Goal: Find specific page/section: Find specific page/section

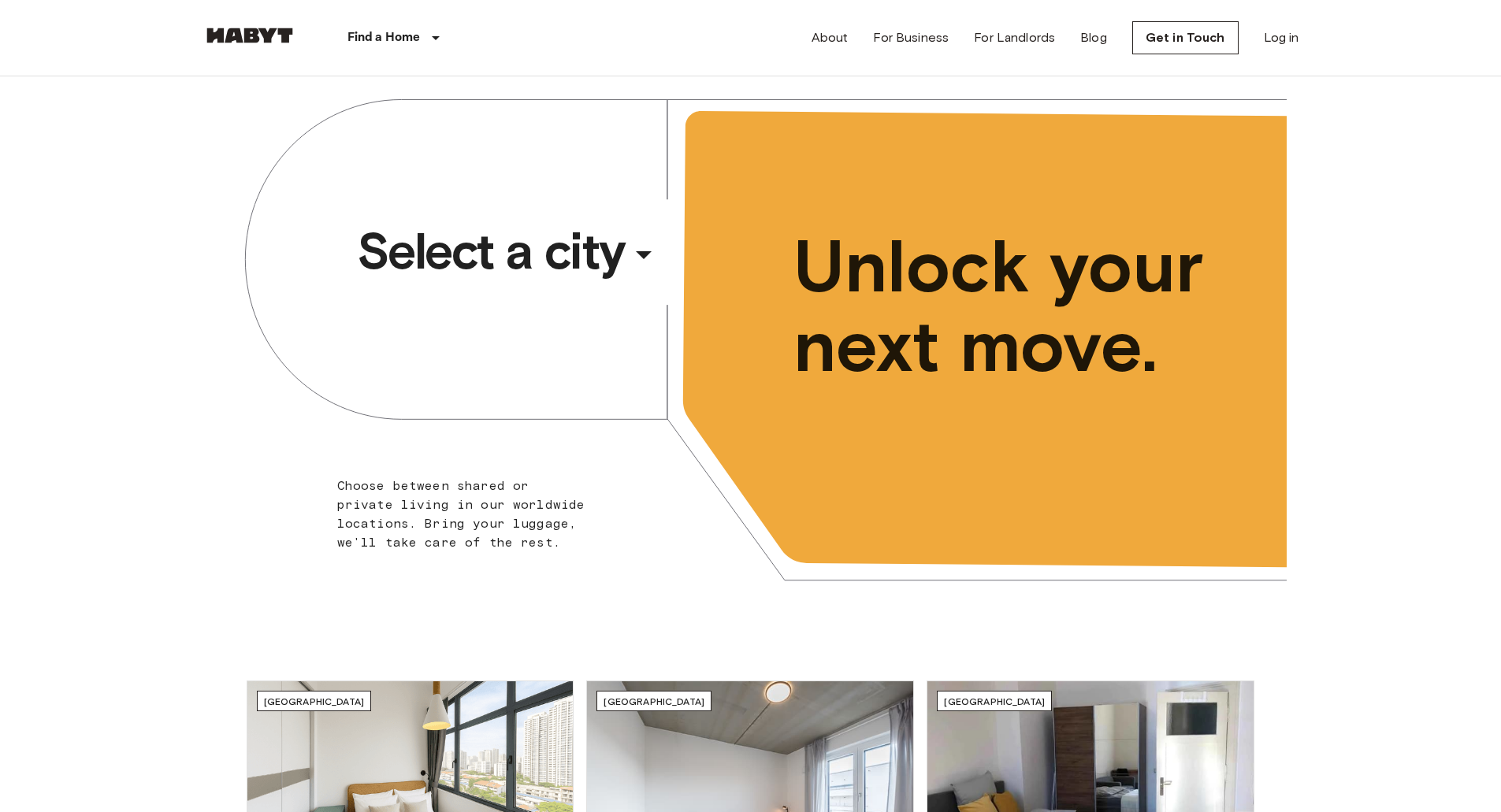
click at [593, 244] on span "Select a city" at bounding box center [490, 251] width 268 height 63
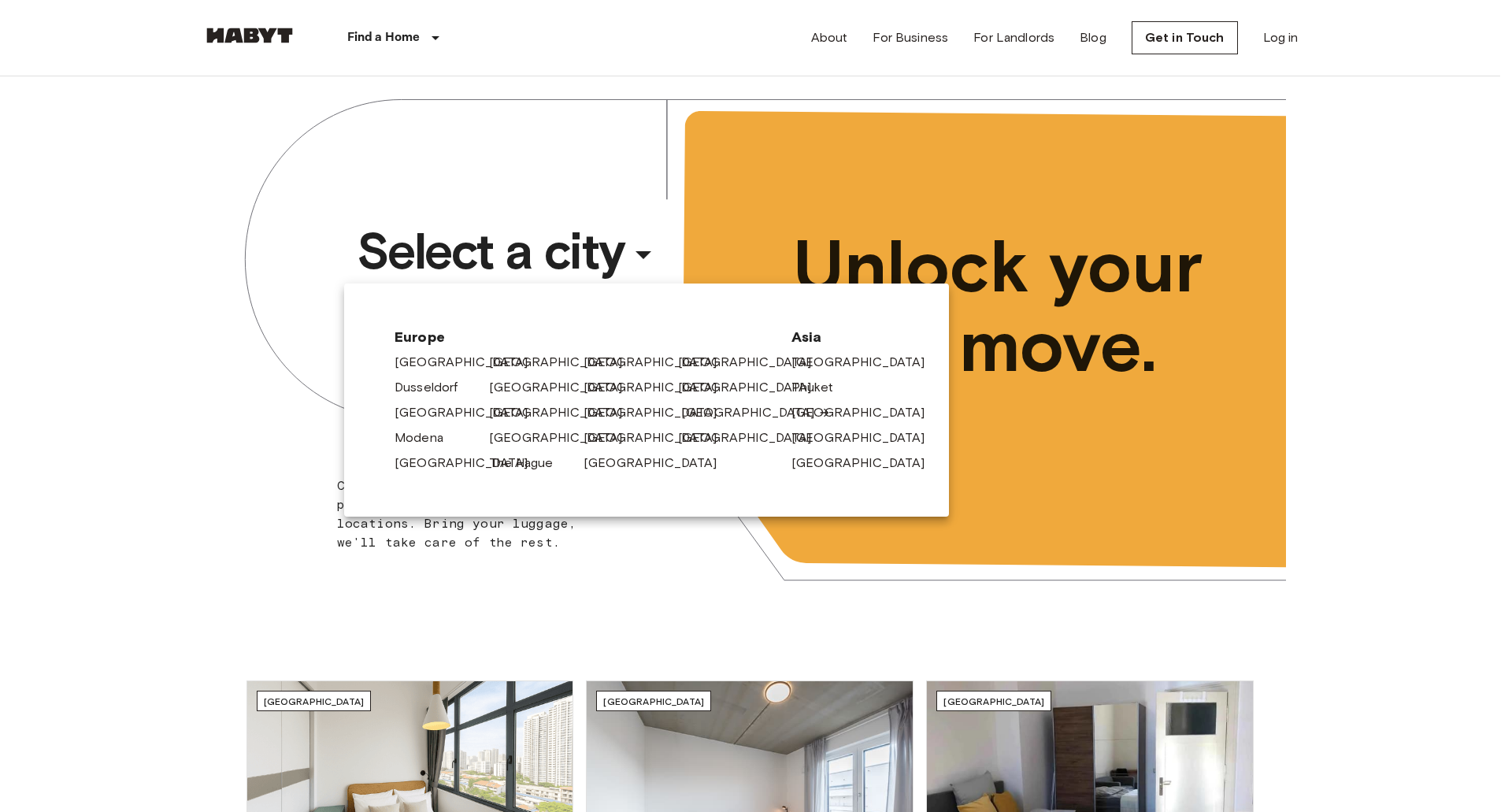
click at [699, 415] on link "[GEOGRAPHIC_DATA]" at bounding box center [756, 413] width 150 height 19
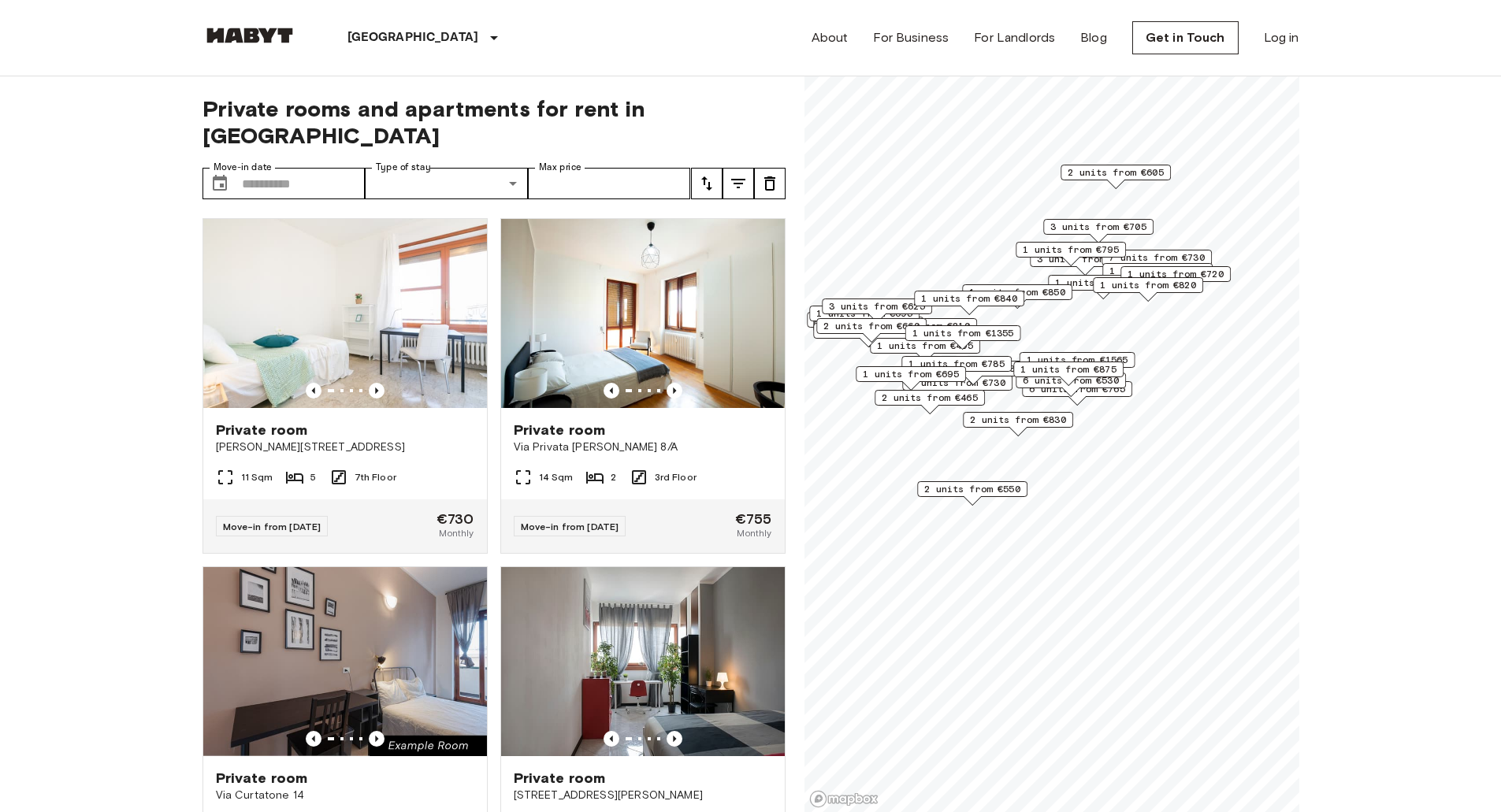
click at [973, 491] on span "2 units from €550" at bounding box center [972, 489] width 96 height 14
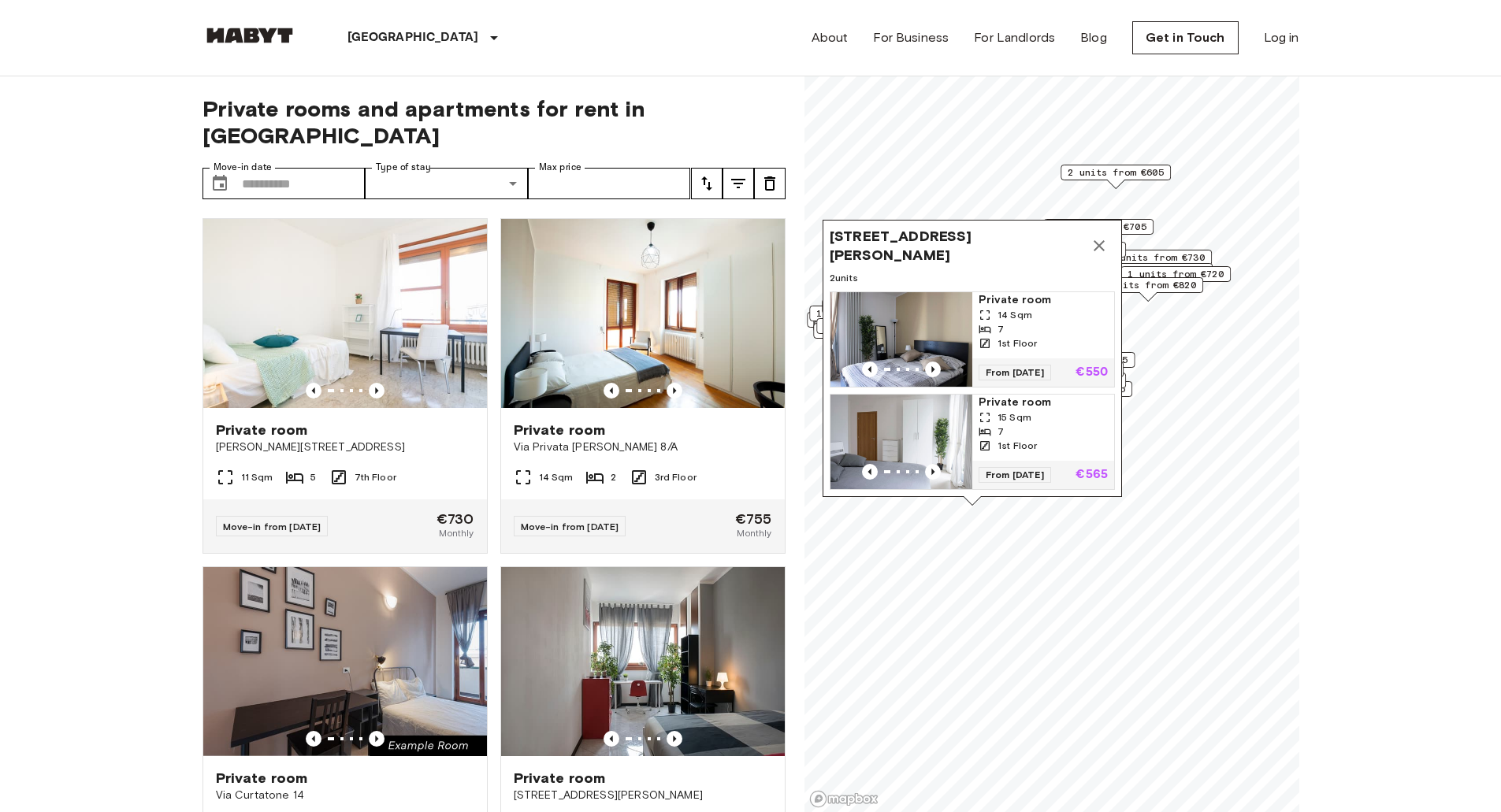
click at [936, 304] on img "Map marker" at bounding box center [901, 339] width 142 height 94
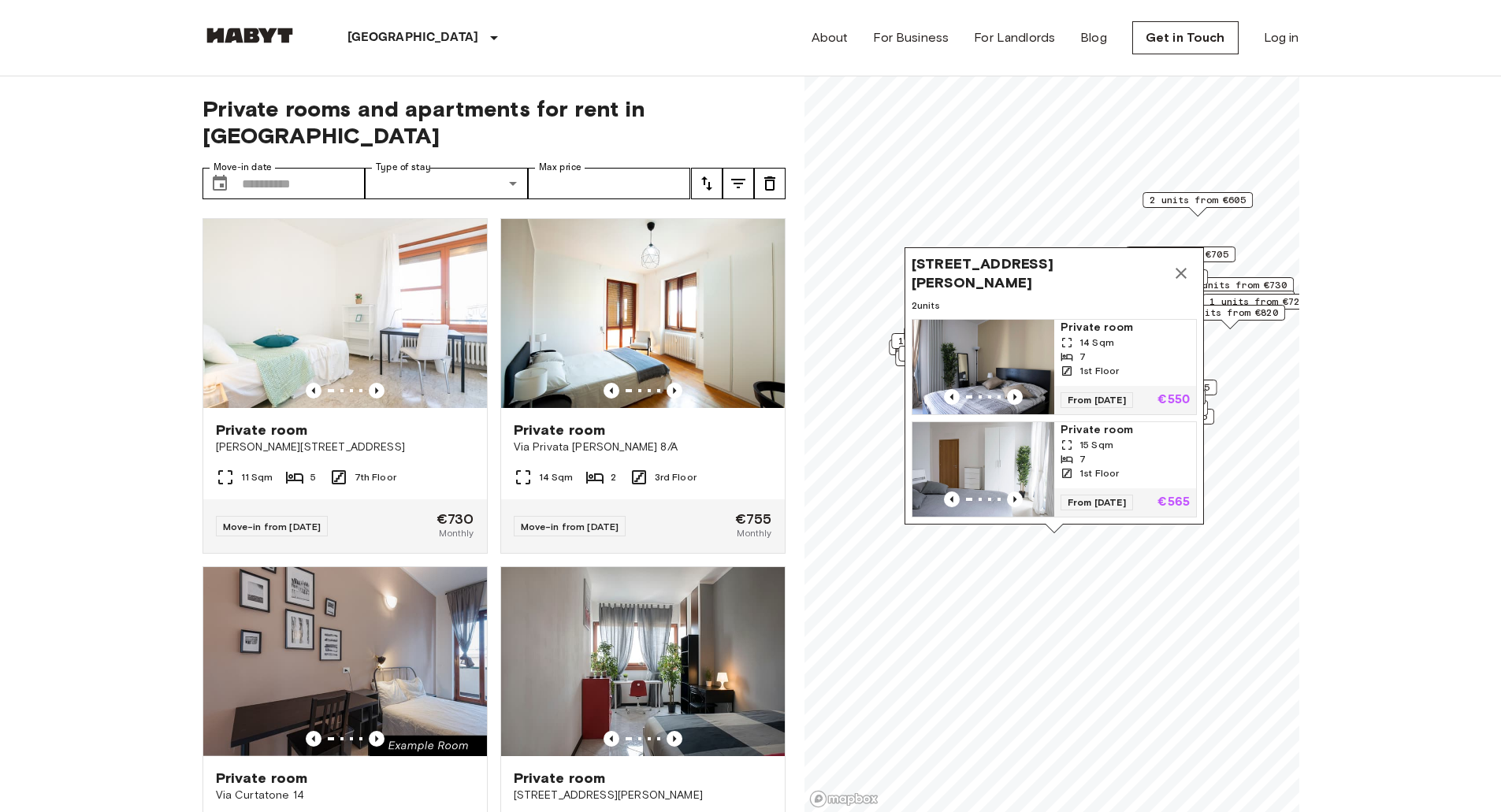
drag, startPoint x: 924, startPoint y: 244, endPoint x: 1006, endPoint y: 272, distance: 86.6
click at [1006, 272] on span "Via Giuseppe De Finetti 13, 20142 Milano, IT" at bounding box center [1038, 273] width 254 height 38
click at [1011, 321] on img "Map marker" at bounding box center [984, 367] width 142 height 94
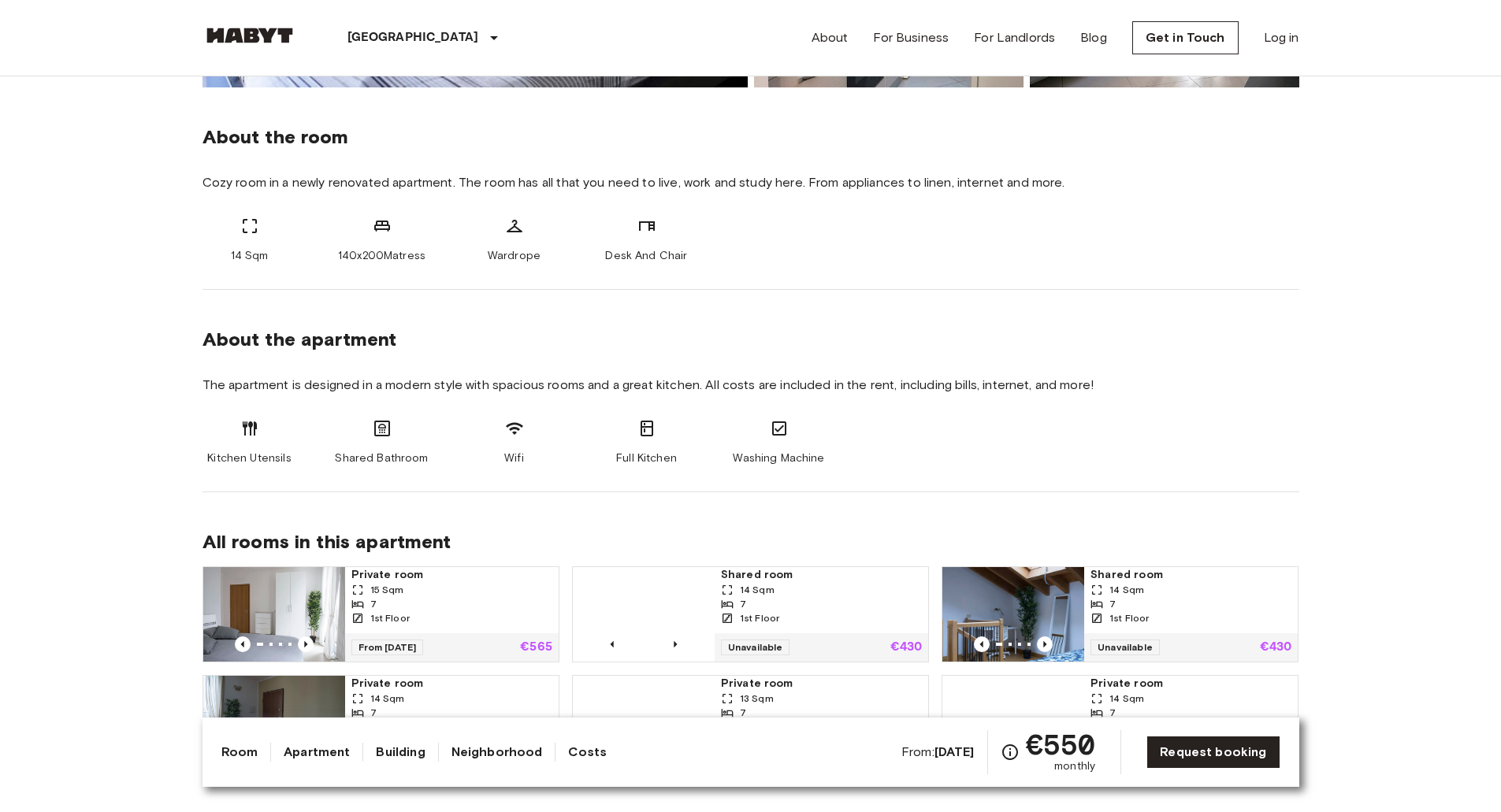
drag, startPoint x: 106, startPoint y: 190, endPoint x: 91, endPoint y: 337, distance: 147.8
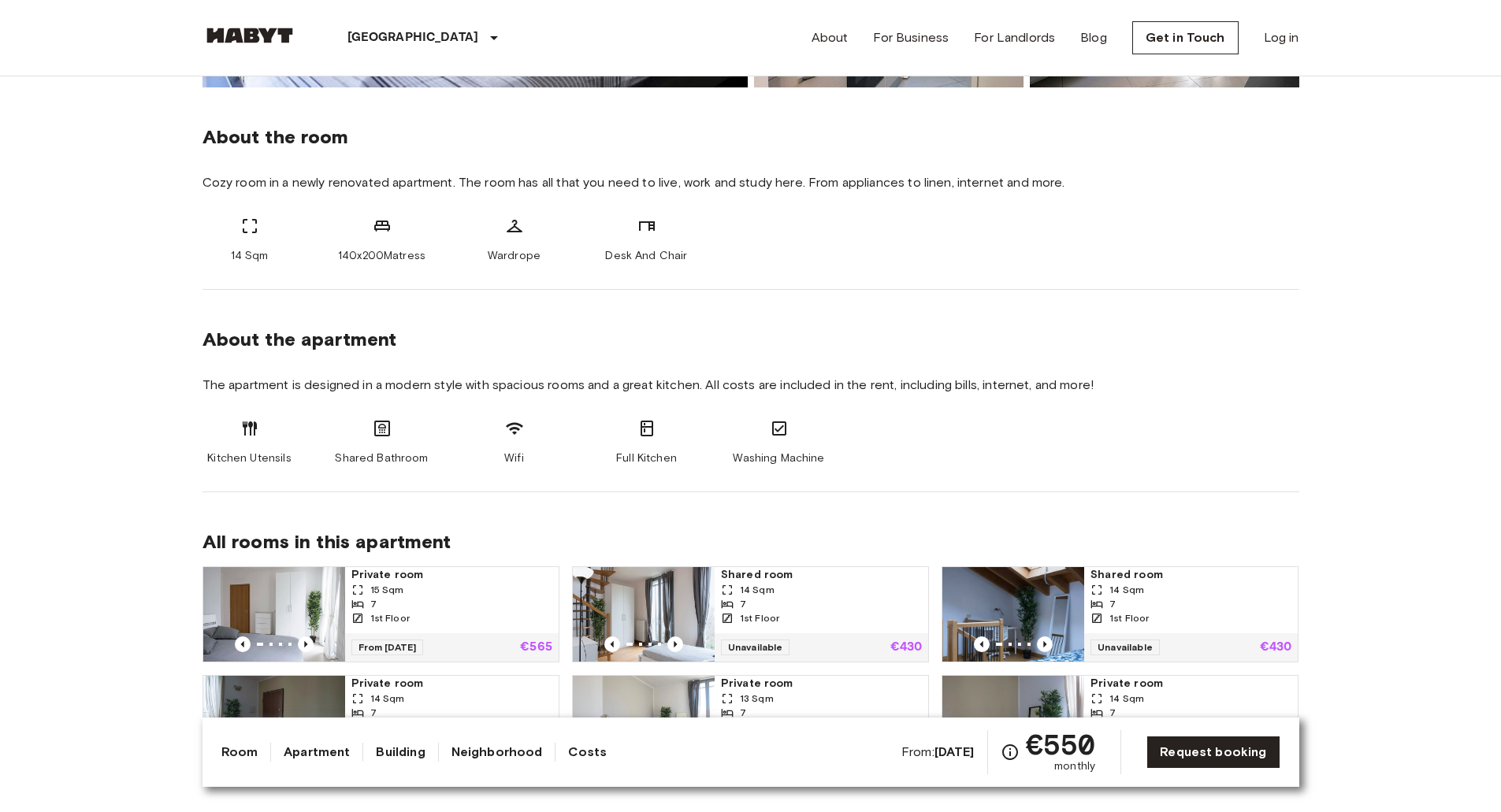
scroll to position [587, 0]
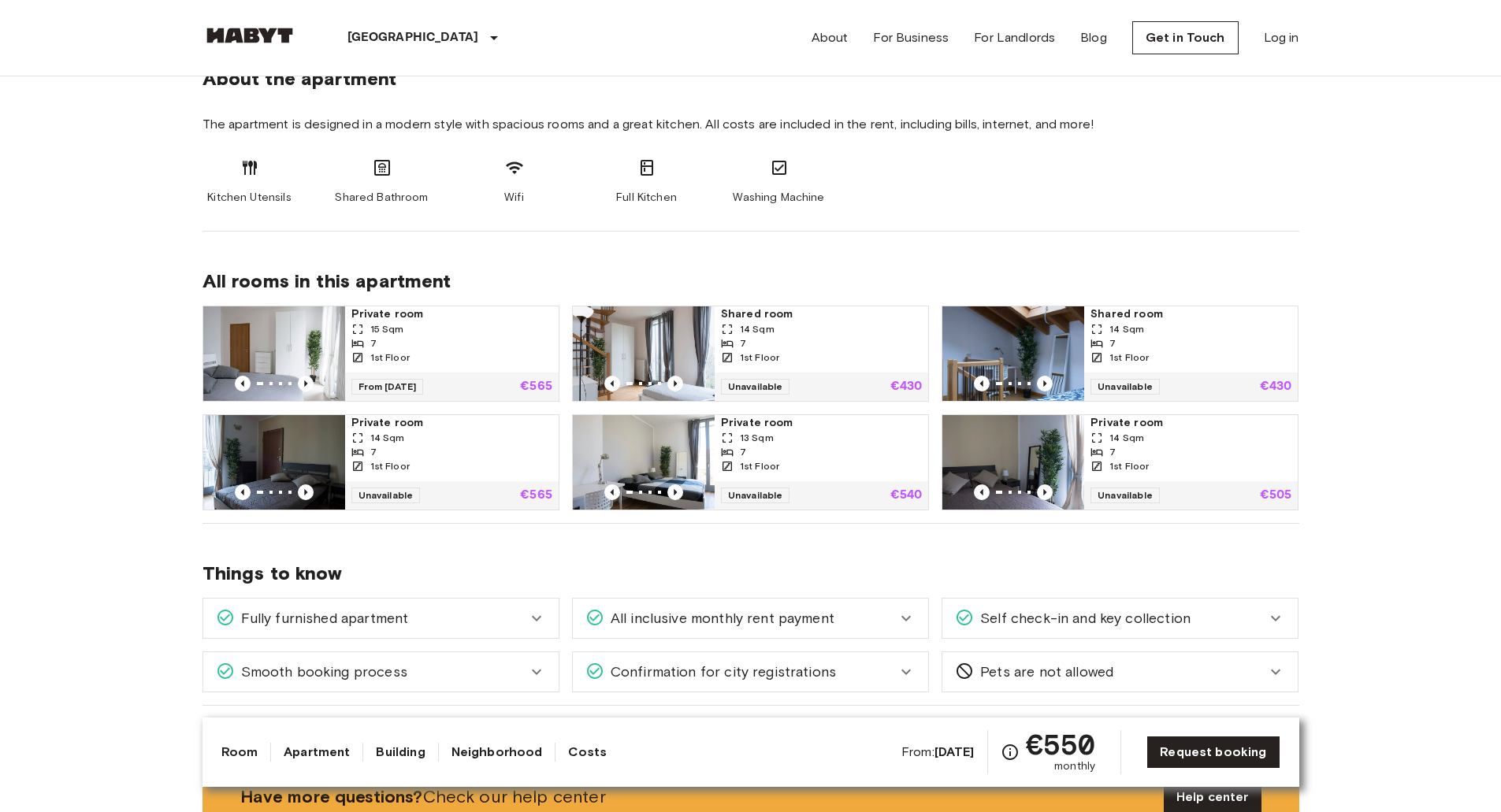
drag, startPoint x: 778, startPoint y: 252, endPoint x: 774, endPoint y: 311, distance: 59.1
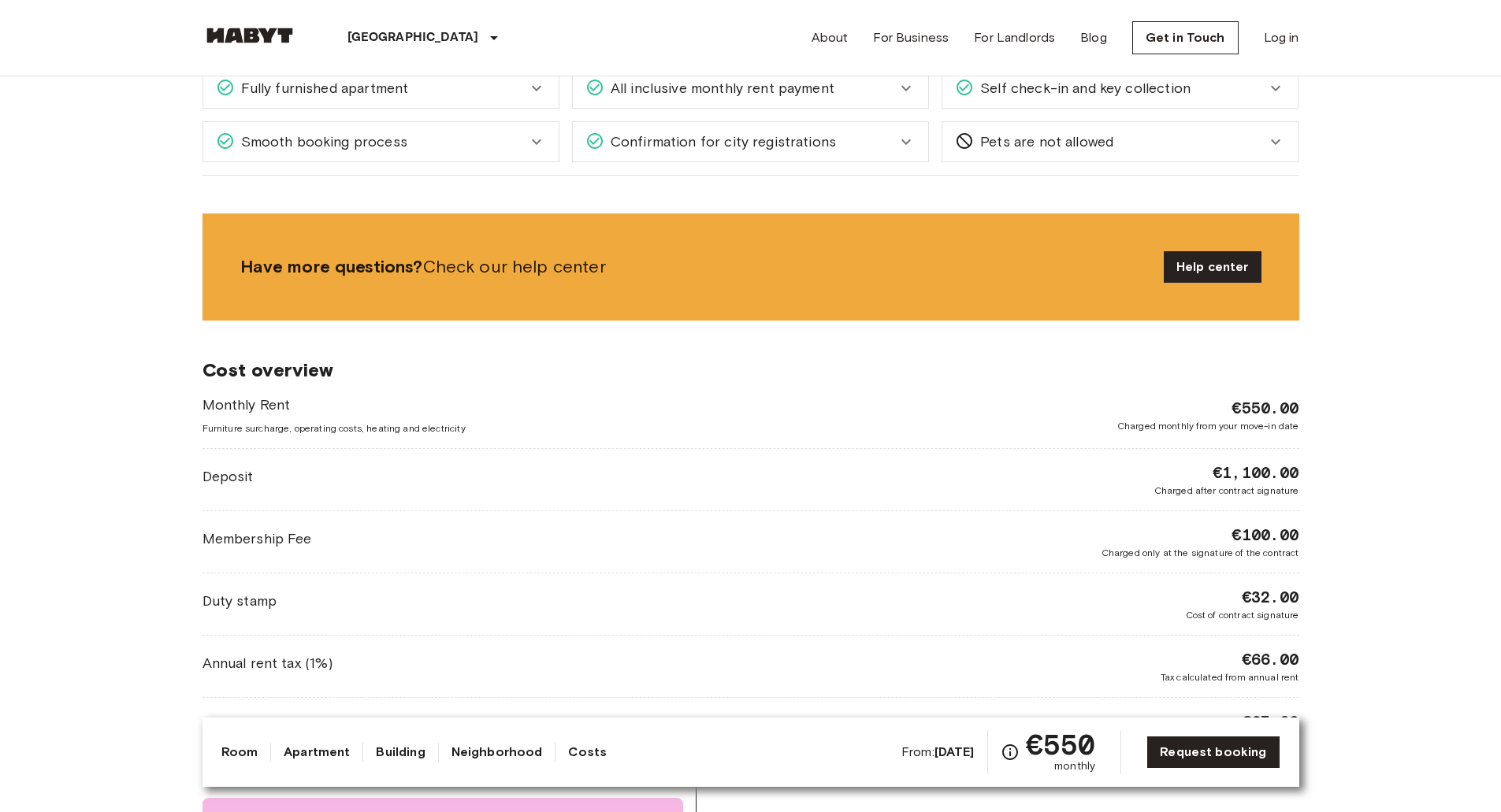
scroll to position [1443, 0]
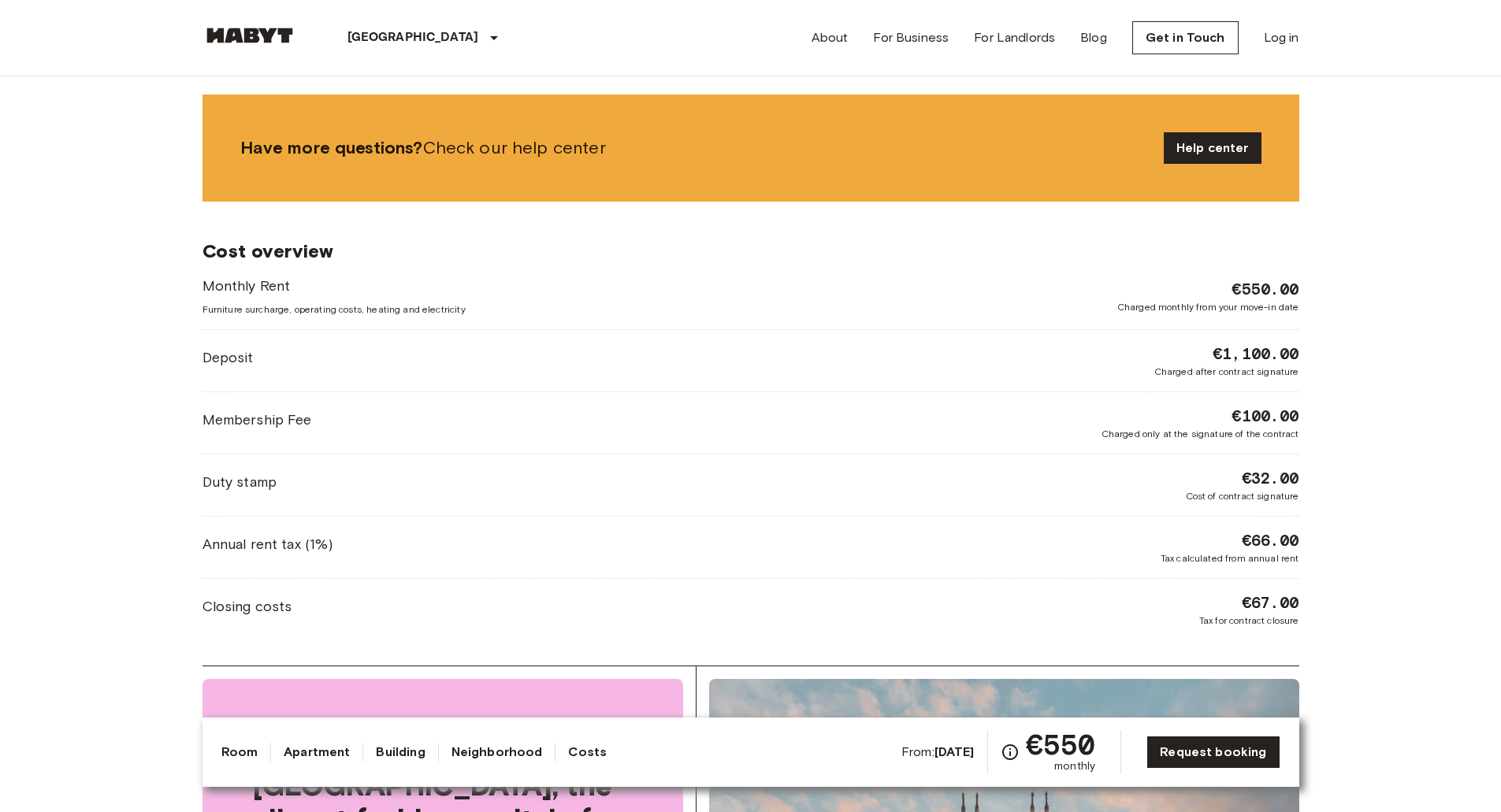
drag, startPoint x: 1365, startPoint y: 515, endPoint x: 1359, endPoint y: 635, distance: 120.1
drag, startPoint x: 193, startPoint y: 420, endPoint x: 360, endPoint y: 411, distance: 167.2
click at [360, 411] on div "Europe Italy Milan Private room Private room From Sep 1 2025 Via Giuseppe De Fi…" at bounding box center [750, 368] width 1134 height 3470
click at [361, 411] on div "Membership Fee €100.00 Charged only at the signature of the contract" at bounding box center [750, 423] width 1097 height 37
drag, startPoint x: 1312, startPoint y: 482, endPoint x: 363, endPoint y: 476, distance: 949.0
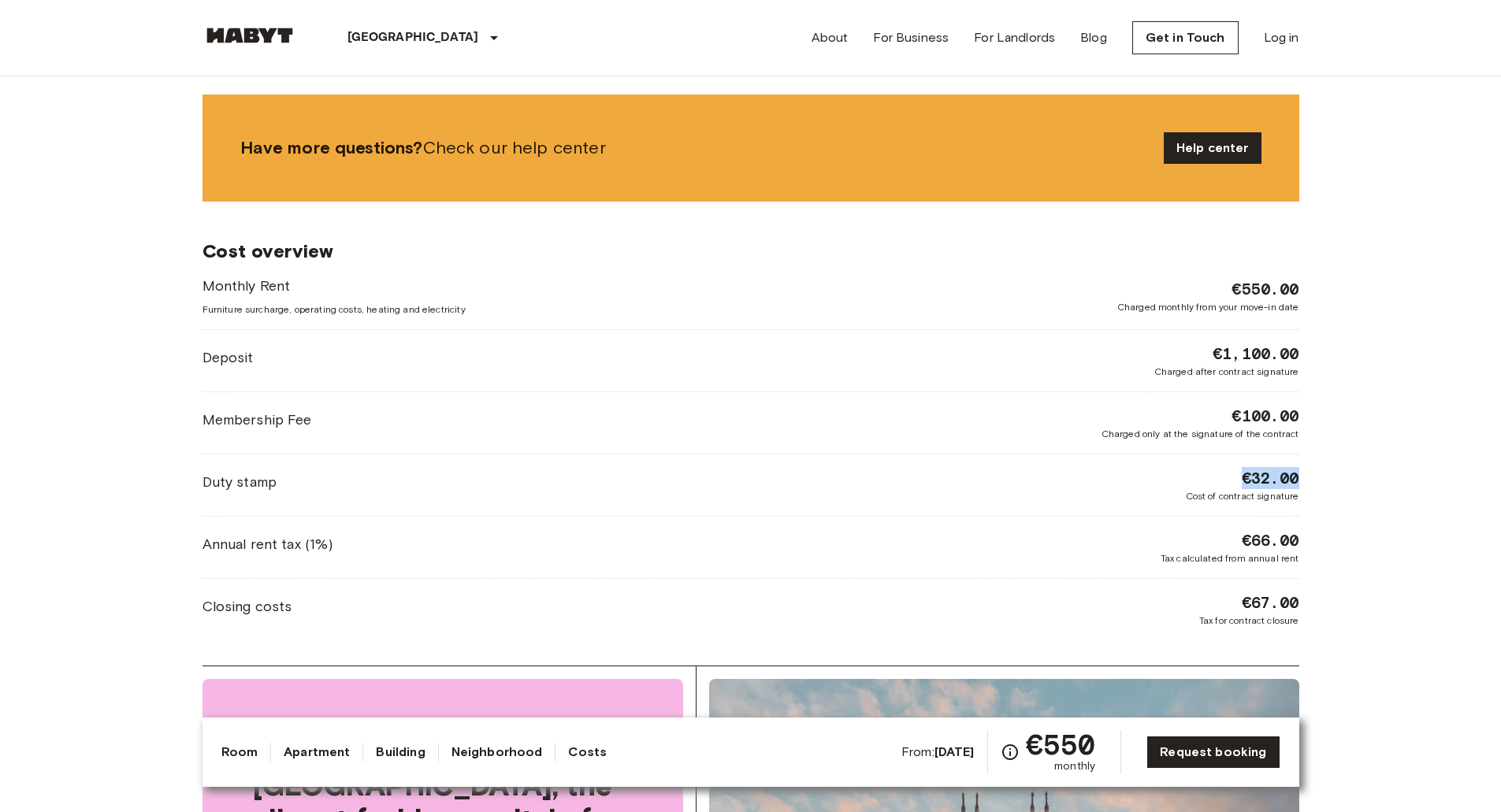
click at [386, 477] on div "[GEOGRAPHIC_DATA] [GEOGRAPHIC_DATA] [GEOGRAPHIC_DATA] Private room Private room…" at bounding box center [750, 368] width 1134 height 3470
click at [195, 474] on div "[GEOGRAPHIC_DATA] [GEOGRAPHIC_DATA] [GEOGRAPHIC_DATA] Private room Private room…" at bounding box center [750, 368] width 1134 height 3470
drag, startPoint x: 201, startPoint y: 545, endPoint x: 463, endPoint y: 551, distance: 262.1
click at [462, 551] on div "[GEOGRAPHIC_DATA] [GEOGRAPHIC_DATA] [GEOGRAPHIC_DATA] Private room Private room…" at bounding box center [750, 368] width 1134 height 3470
click at [463, 551] on div "Annual rent tax (1%) €66.00 Tax calculated from annual rent" at bounding box center [750, 548] width 1097 height 37
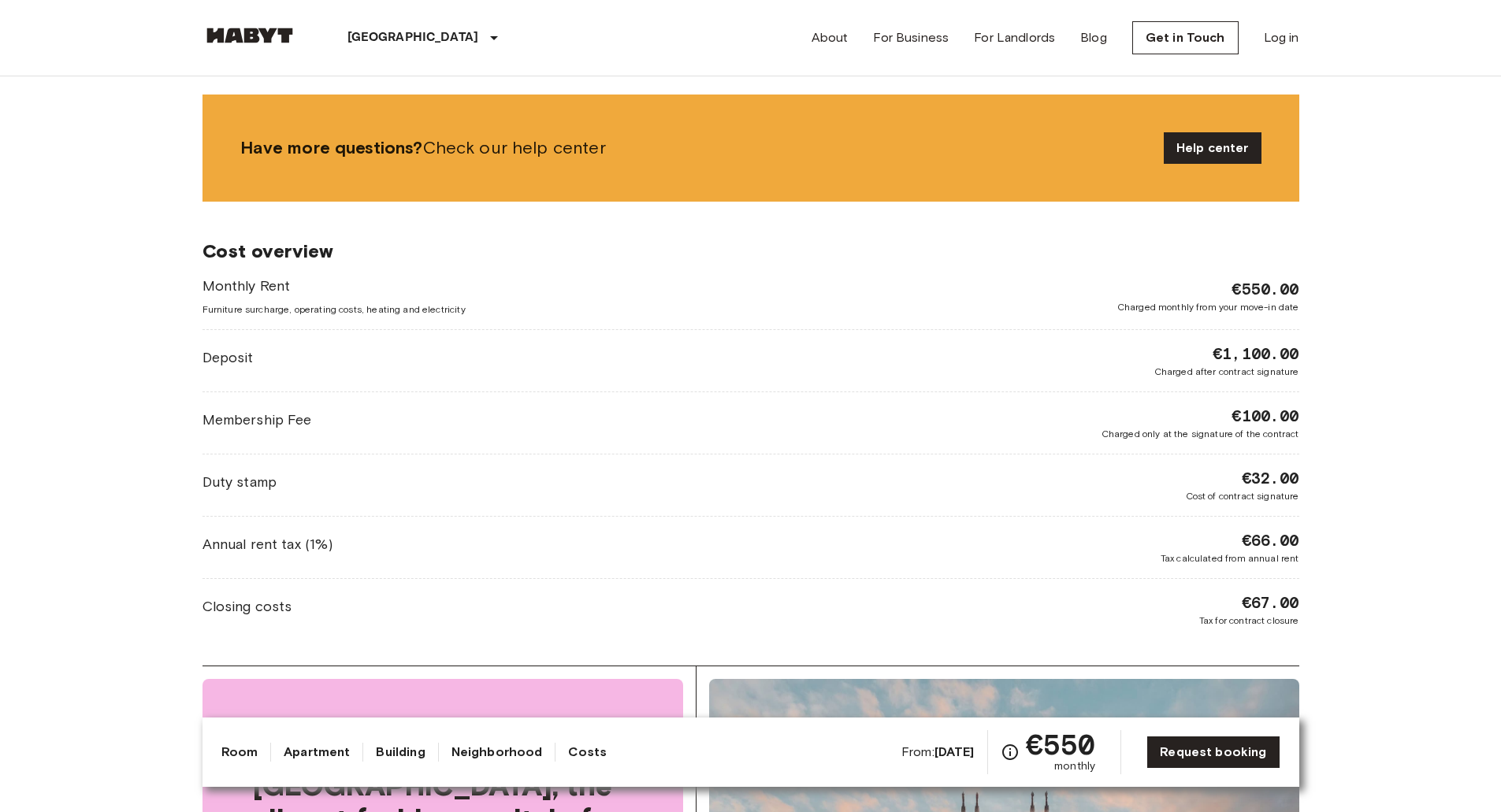
drag, startPoint x: 581, startPoint y: 577, endPoint x: 211, endPoint y: 588, distance: 370.2
click at [203, 580] on div "Monthly Rent Furniture surcharge, operating costs, heating and electricity €550…" at bounding box center [750, 452] width 1097 height 352
drag, startPoint x: 214, startPoint y: 590, endPoint x: 417, endPoint y: 611, distance: 204.1
click at [416, 611] on div "Monthly Rent Furniture surcharge, operating costs, heating and electricity €550…" at bounding box center [750, 452] width 1097 height 352
click at [417, 611] on div "Closing costs €67.00 Tax for contract closure" at bounding box center [750, 610] width 1097 height 37
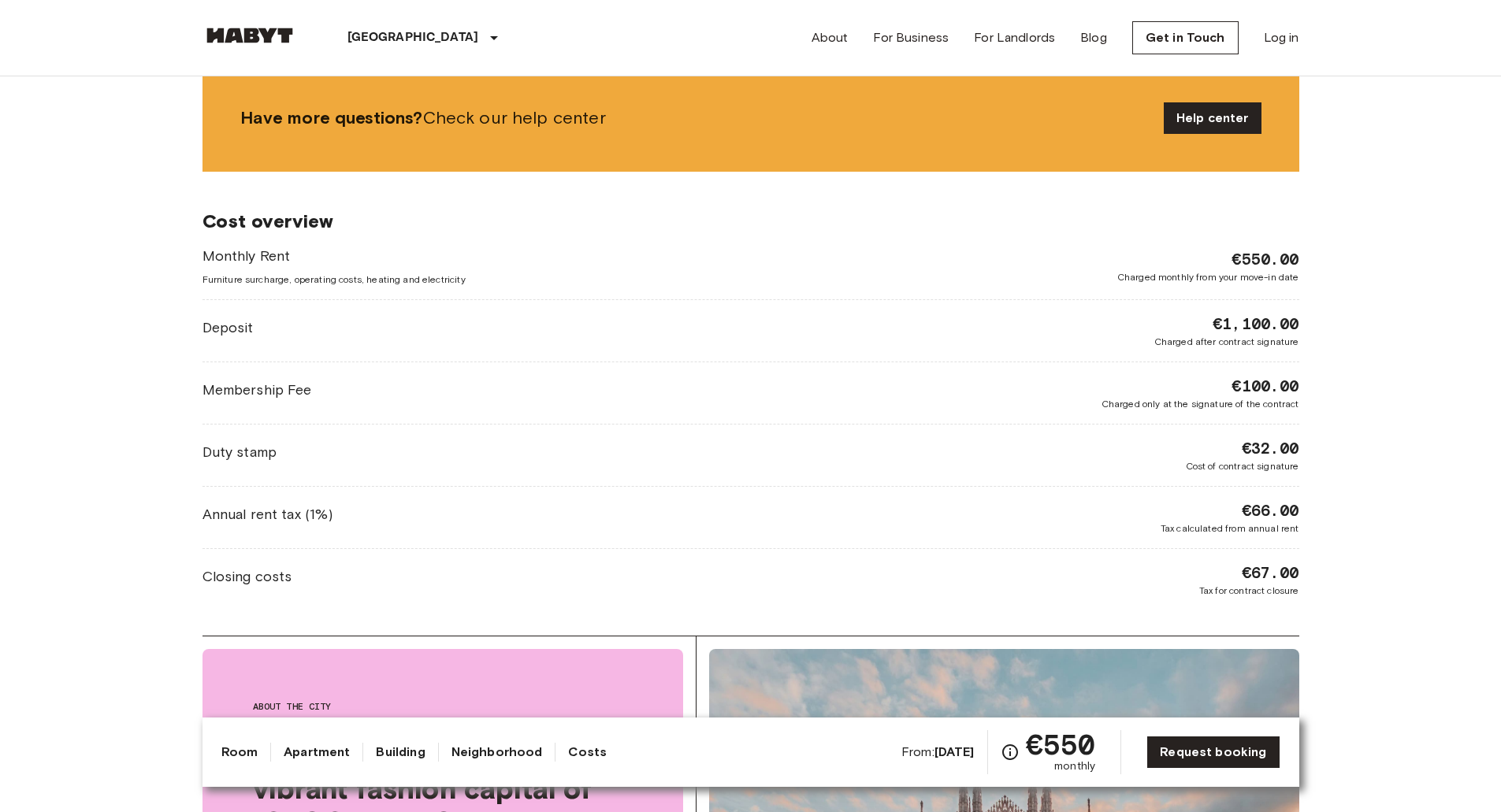
drag, startPoint x: 189, startPoint y: 266, endPoint x: 189, endPoint y: 297, distance: 31.0
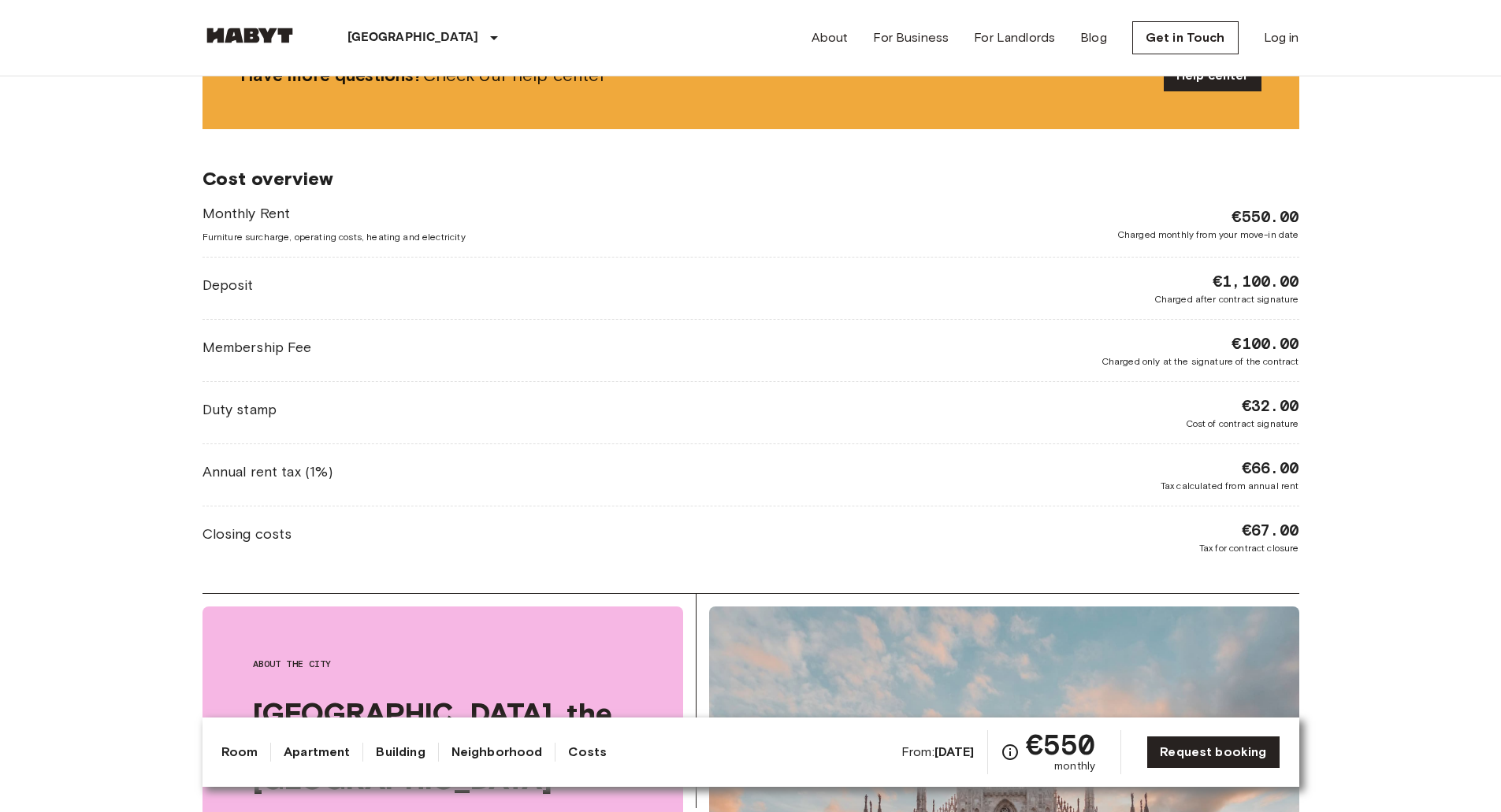
drag, startPoint x: 198, startPoint y: 247, endPoint x: 199, endPoint y: 295, distance: 48.0
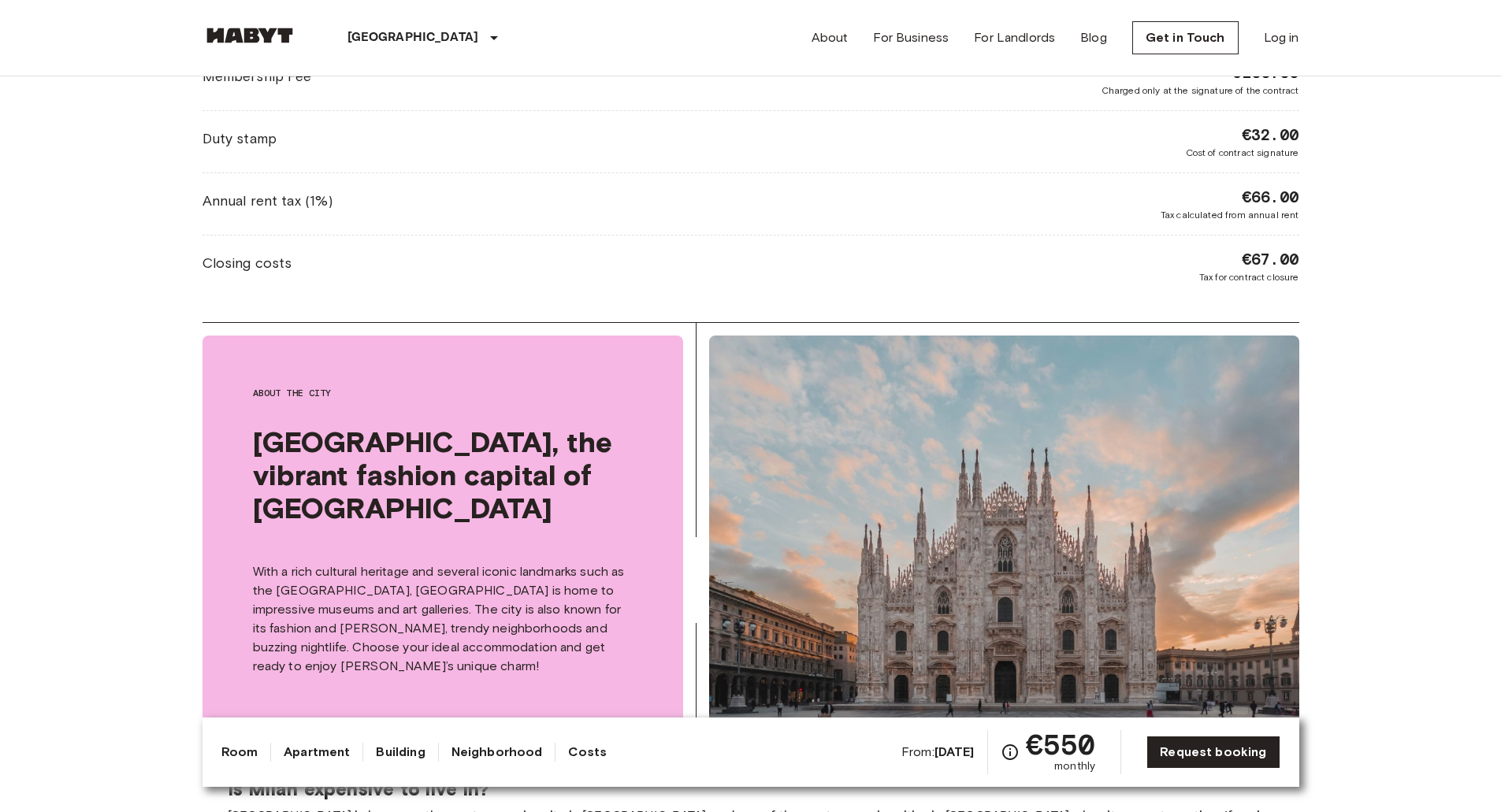
drag, startPoint x: 212, startPoint y: 347, endPoint x: 212, endPoint y: 393, distance: 46.0
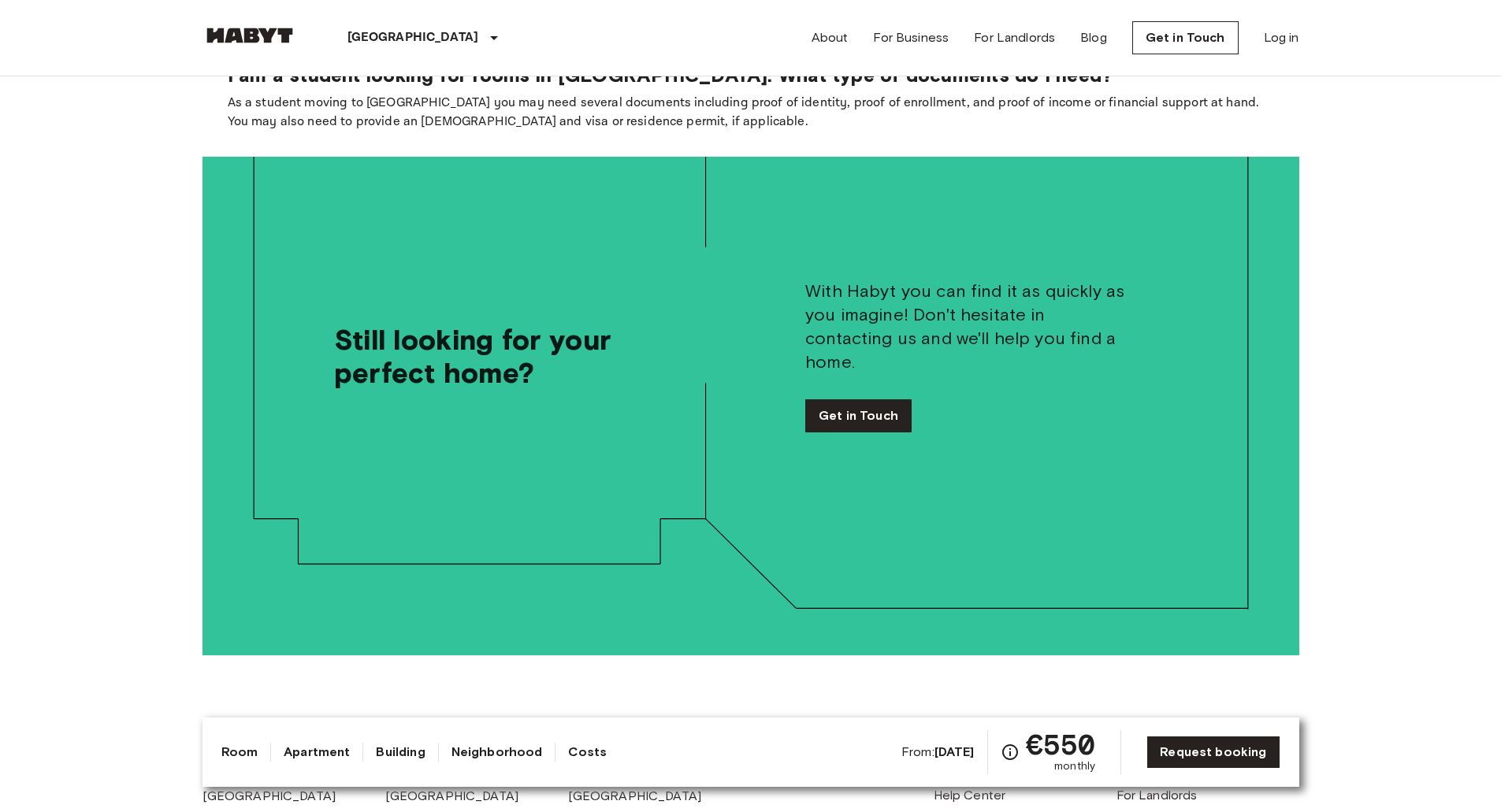
drag, startPoint x: 200, startPoint y: 298, endPoint x: 198, endPoint y: 442, distance: 144.0
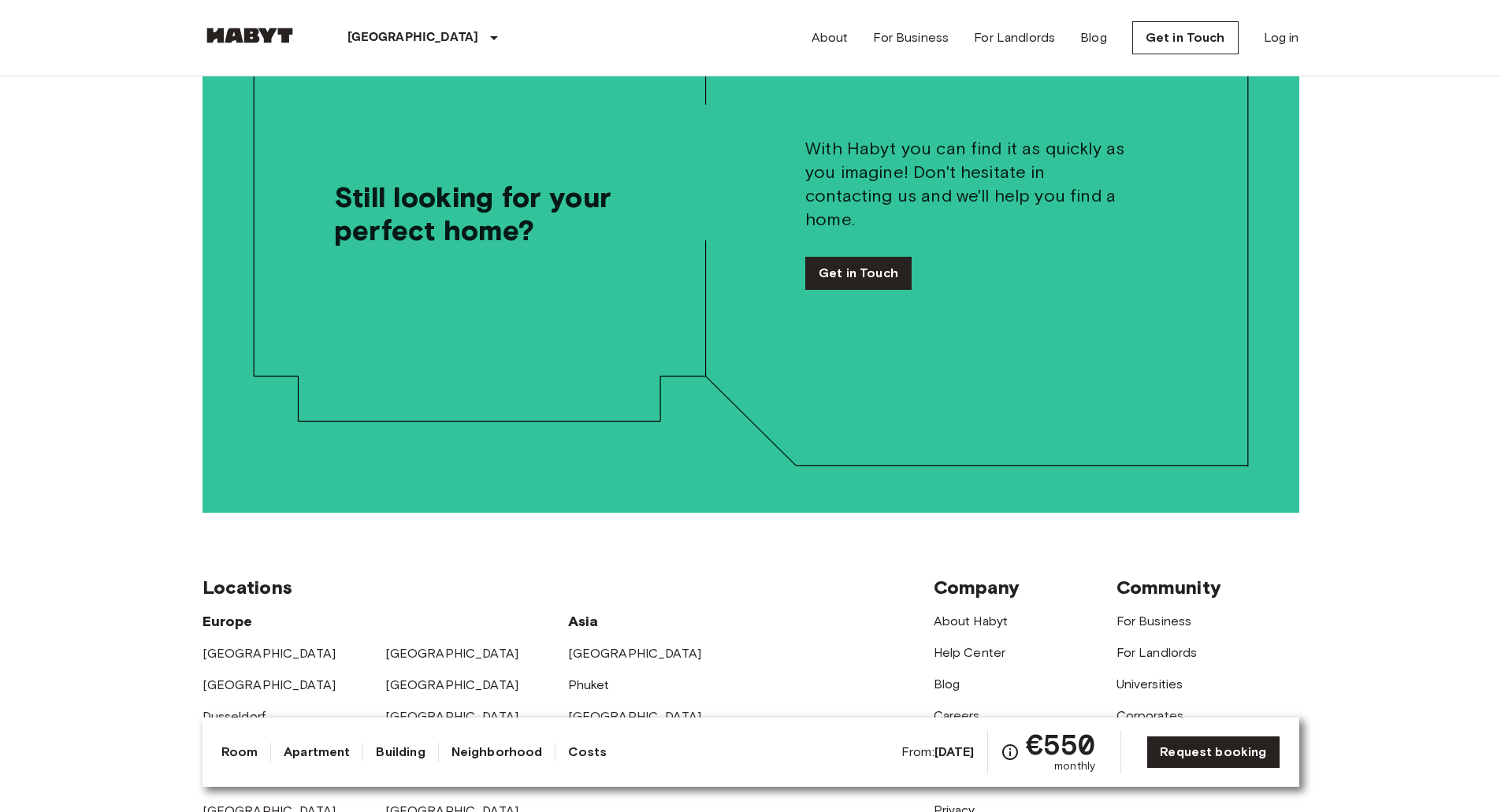
drag, startPoint x: 201, startPoint y: 336, endPoint x: 202, endPoint y: 414, distance: 78.0
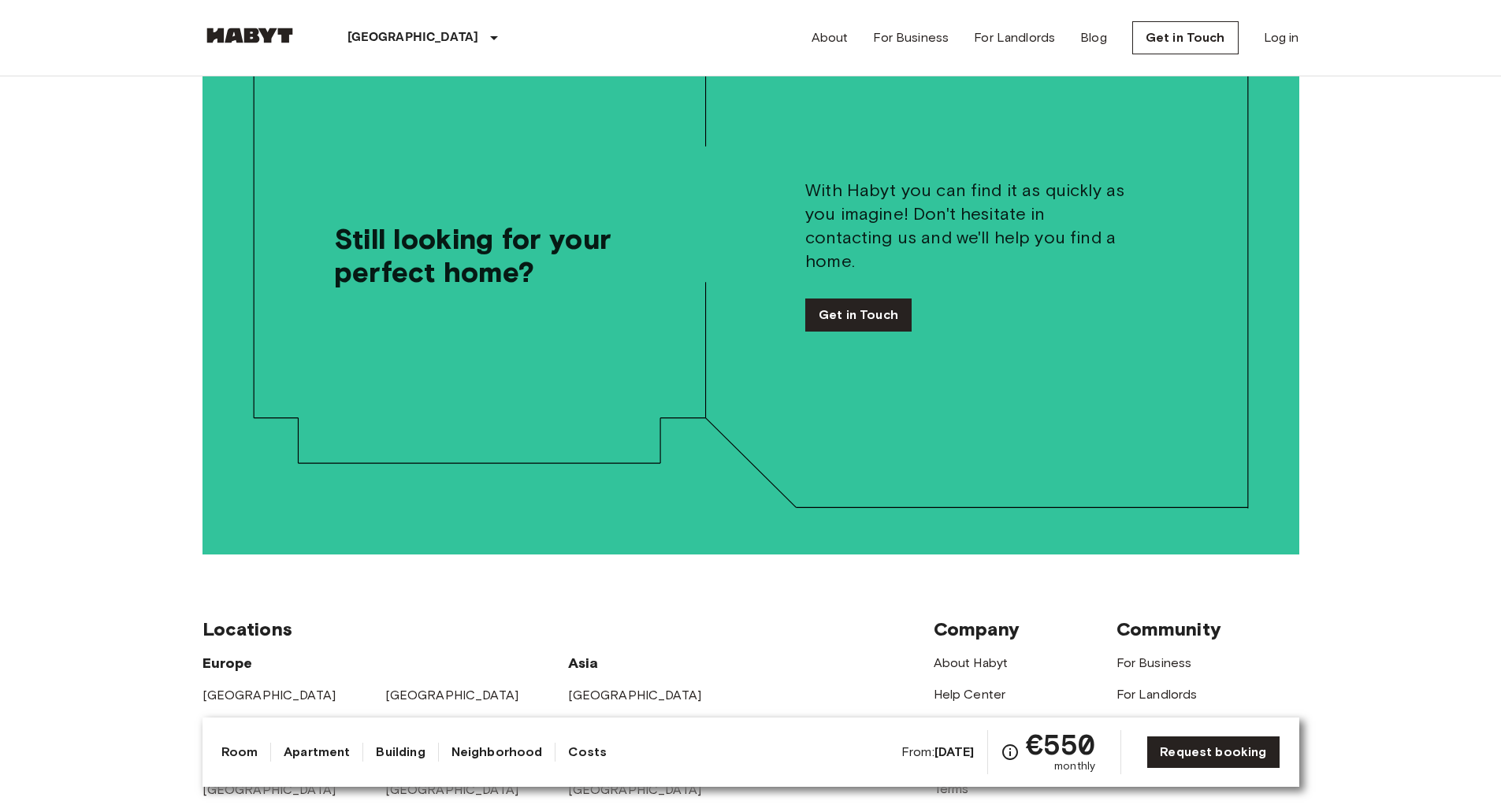
scroll to position [2741, 0]
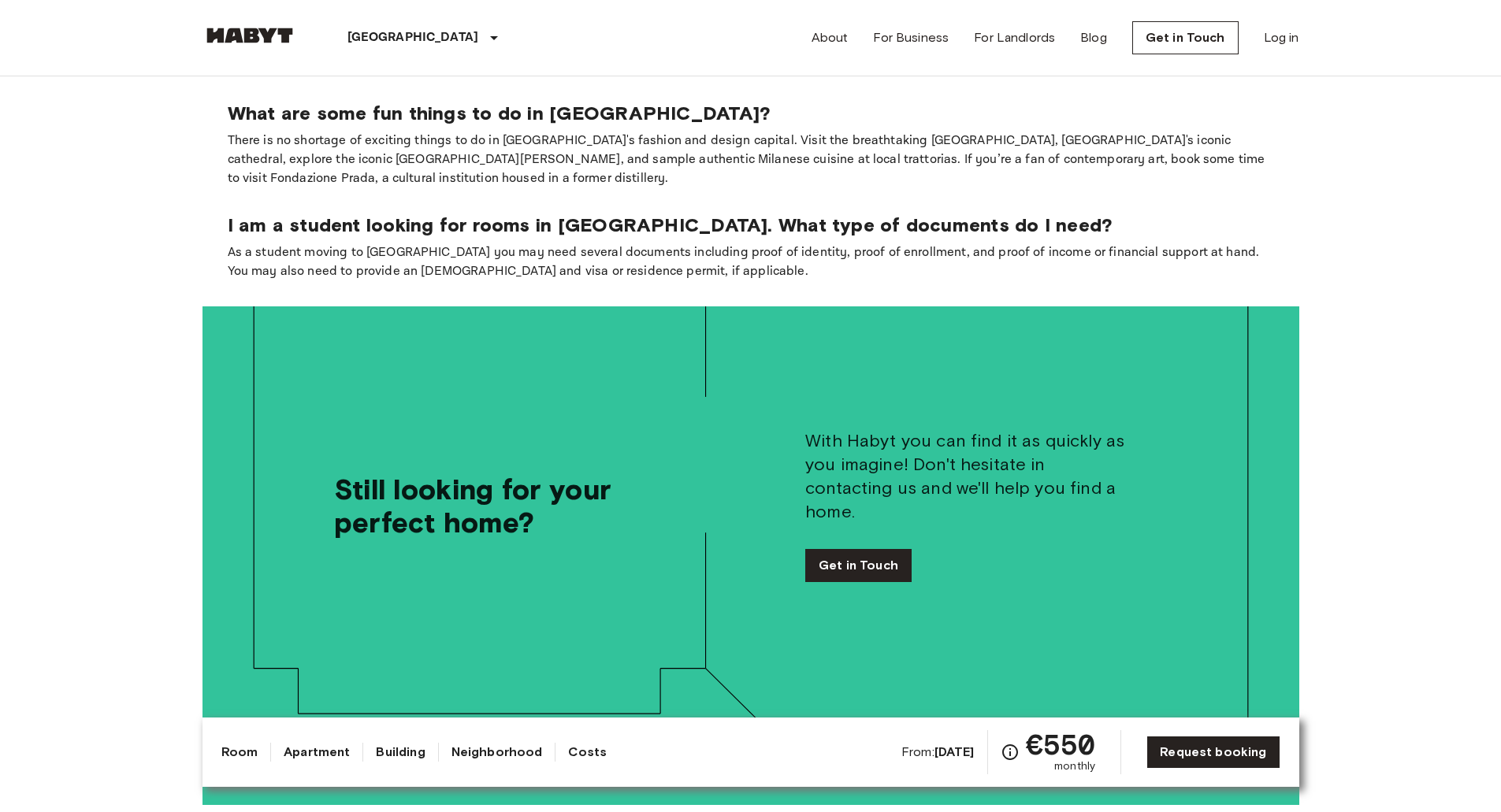
drag, startPoint x: 199, startPoint y: 416, endPoint x: 187, endPoint y: 294, distance: 122.6
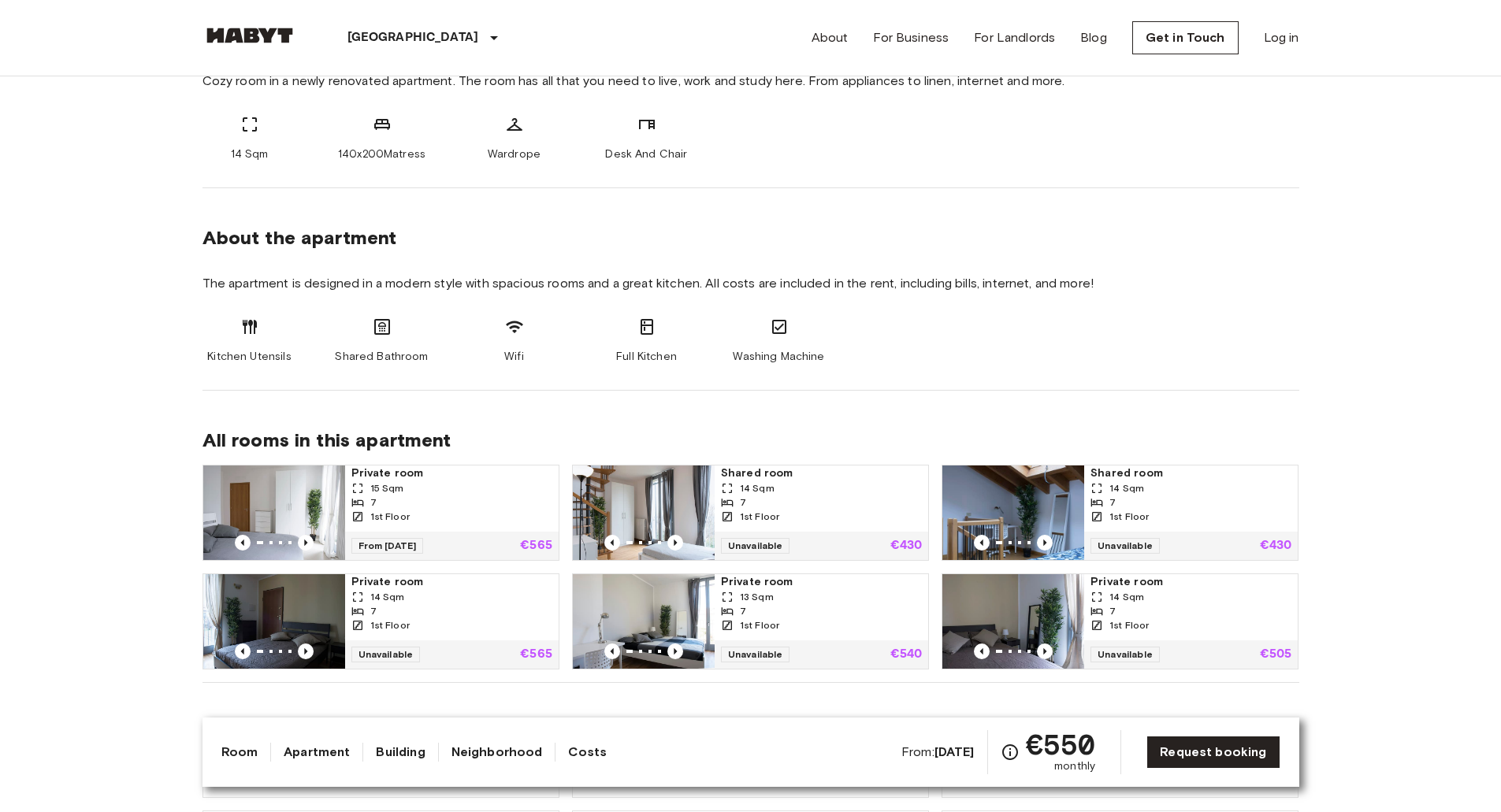
drag, startPoint x: 550, startPoint y: 403, endPoint x: 531, endPoint y: 298, distance: 106.7
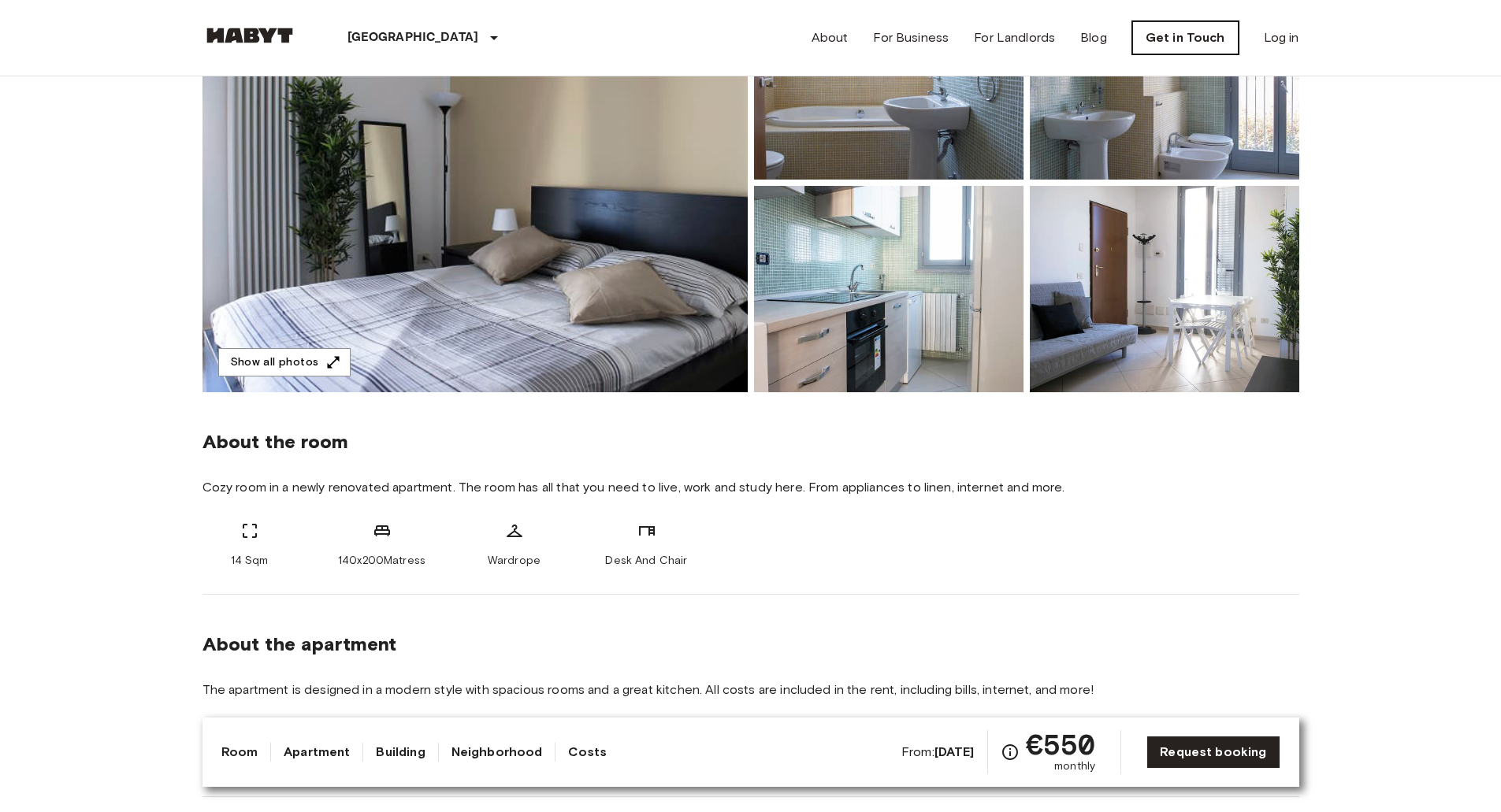
click at [1195, 44] on link "Get in Touch" at bounding box center [1185, 38] width 106 height 33
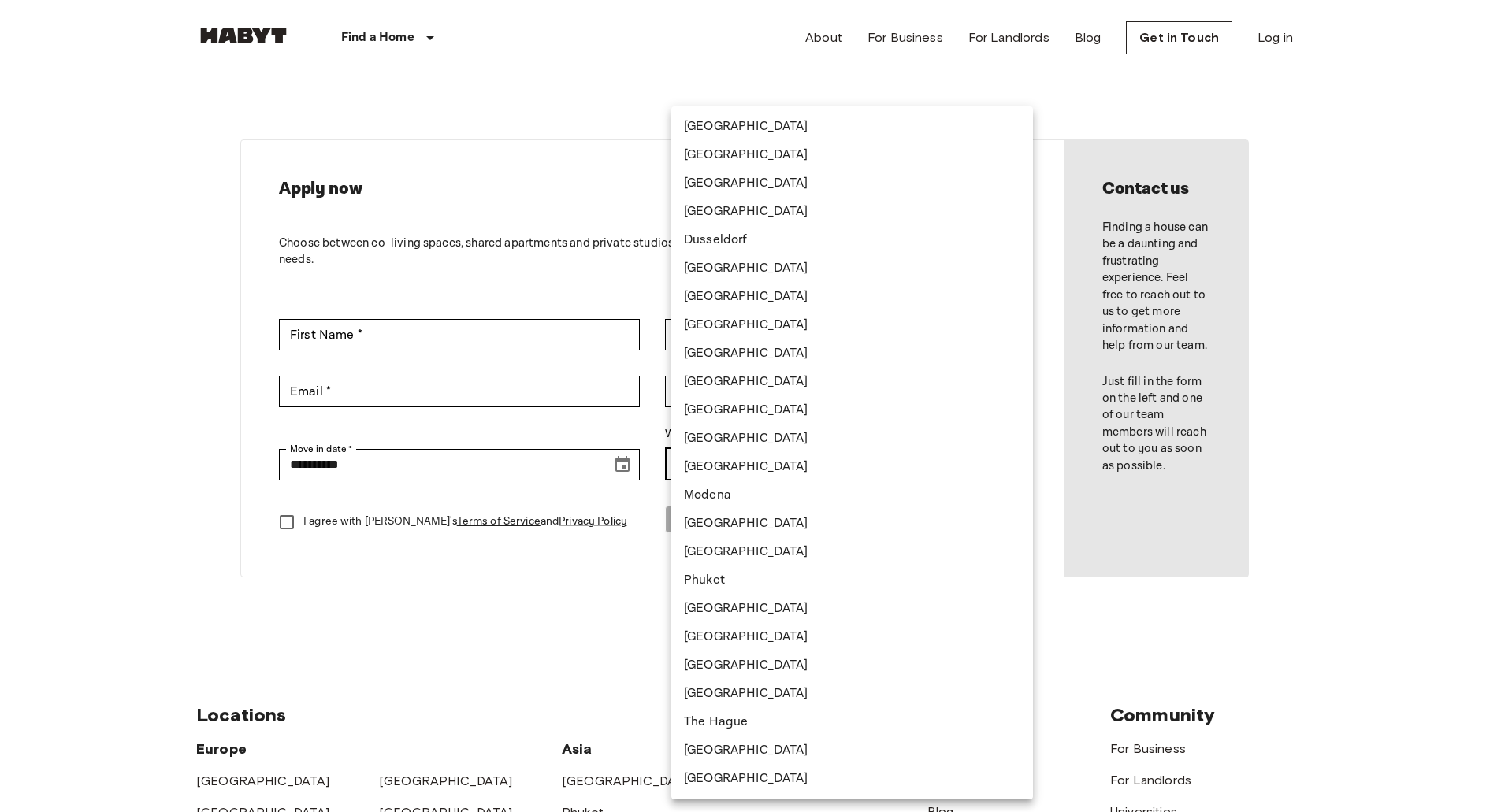
click at [848, 467] on body "**********" at bounding box center [750, 675] width 1501 height 1351
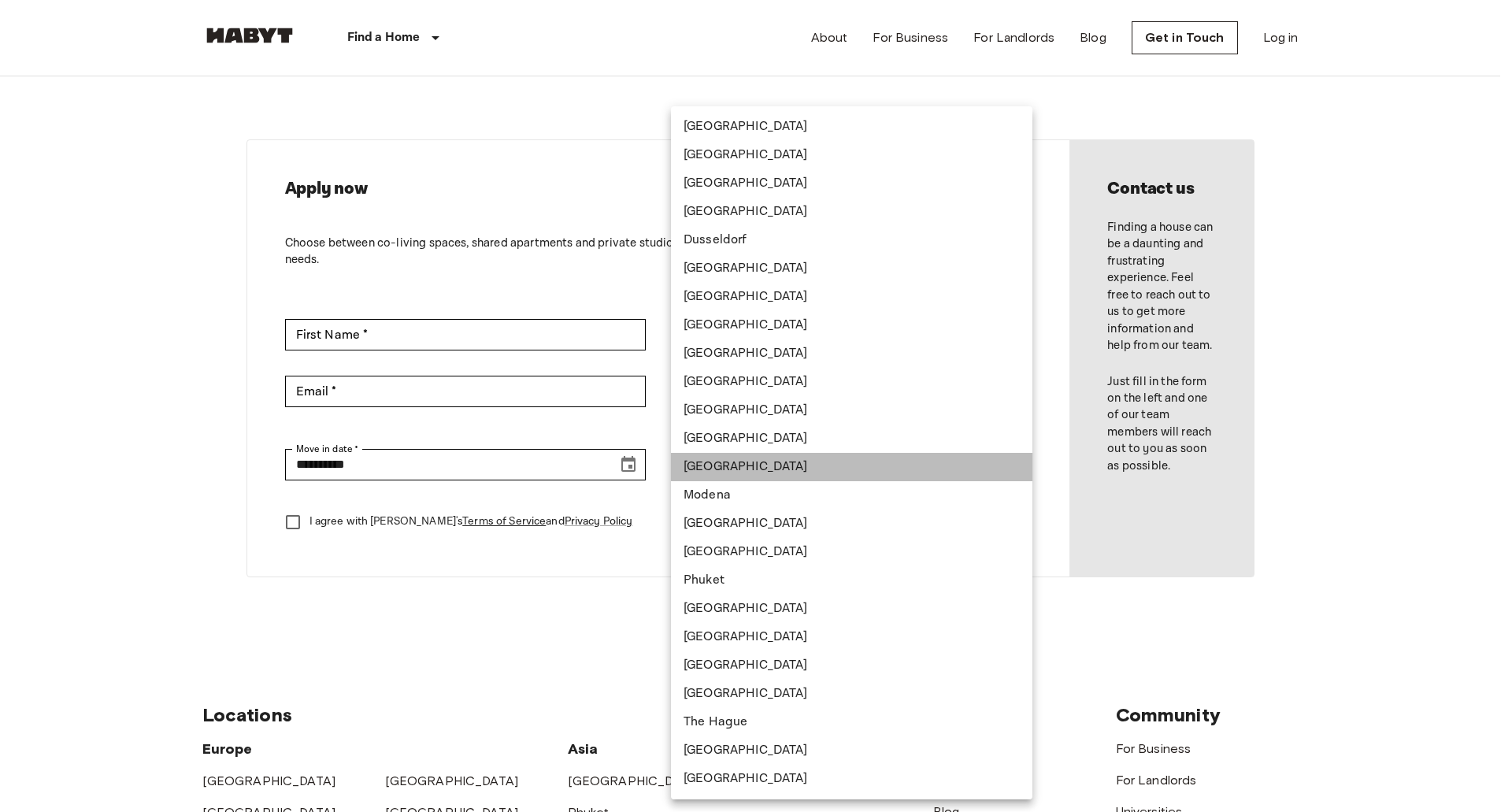
click at [705, 463] on li "[GEOGRAPHIC_DATA]" at bounding box center [851, 467] width 361 height 29
type input "*****"
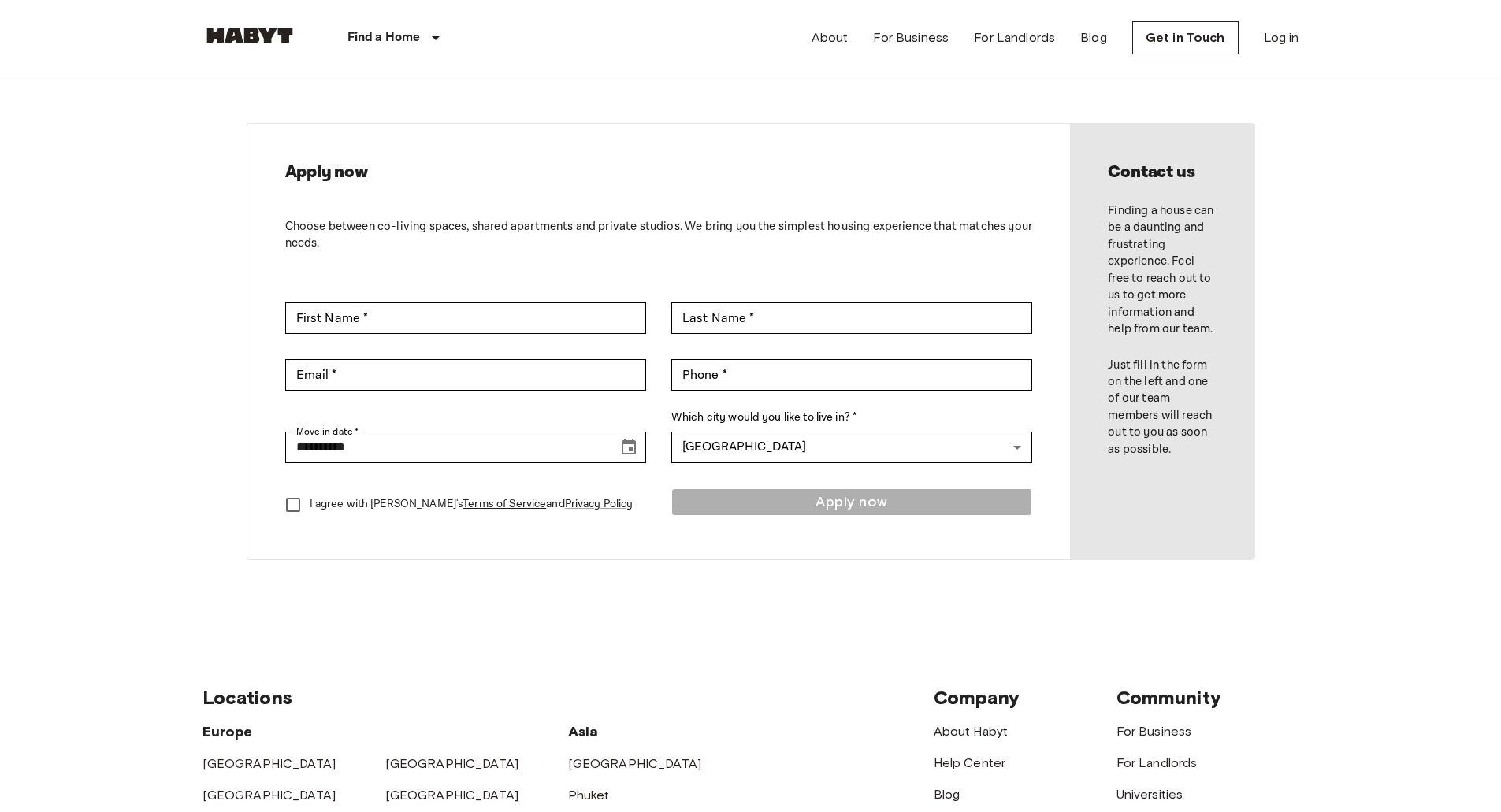
drag, startPoint x: 148, startPoint y: 208, endPoint x: 148, endPoint y: 227, distance: 19.0
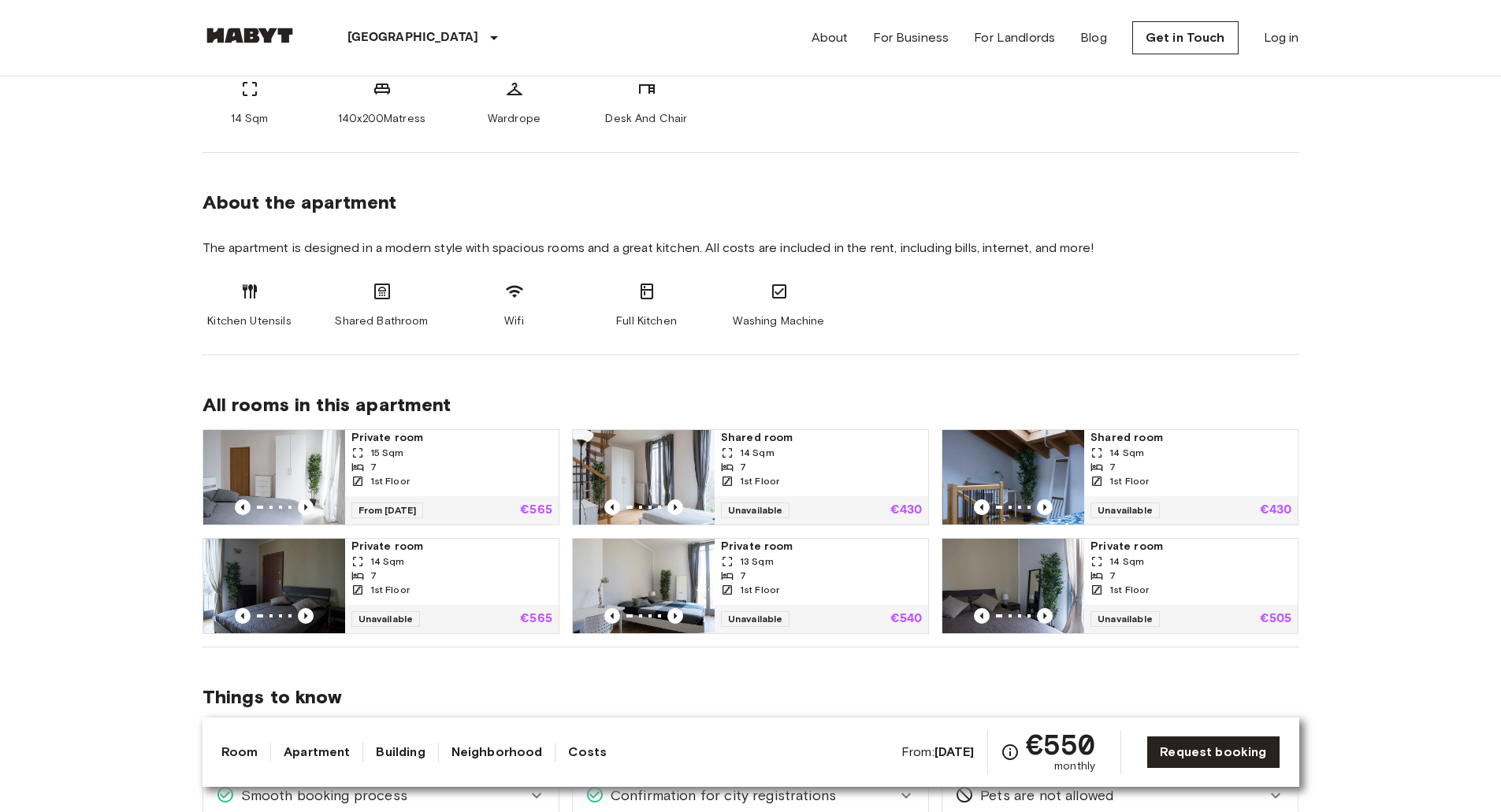
drag, startPoint x: 46, startPoint y: 381, endPoint x: 38, endPoint y: 399, distance: 19.7
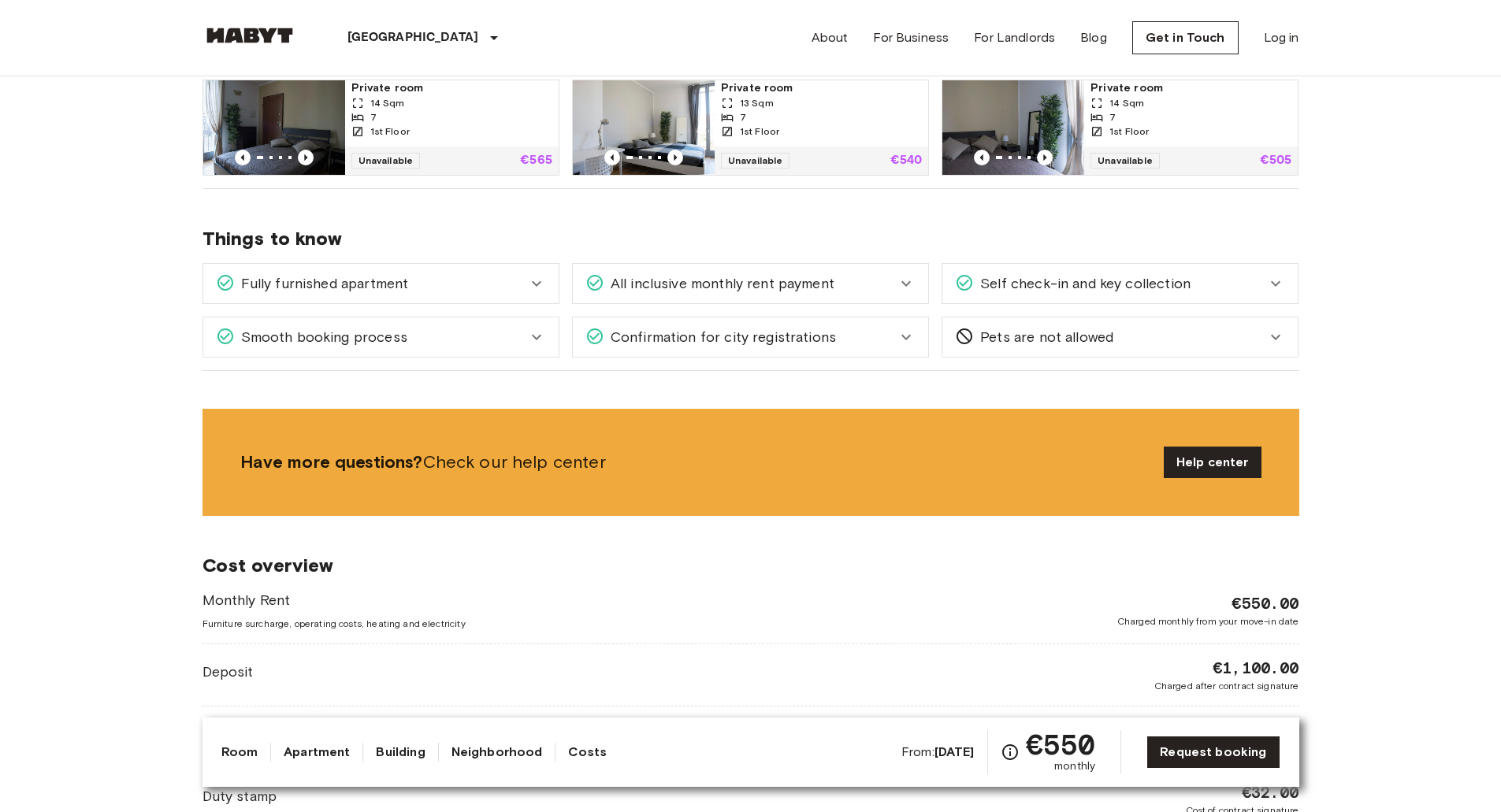
scroll to position [1263, 0]
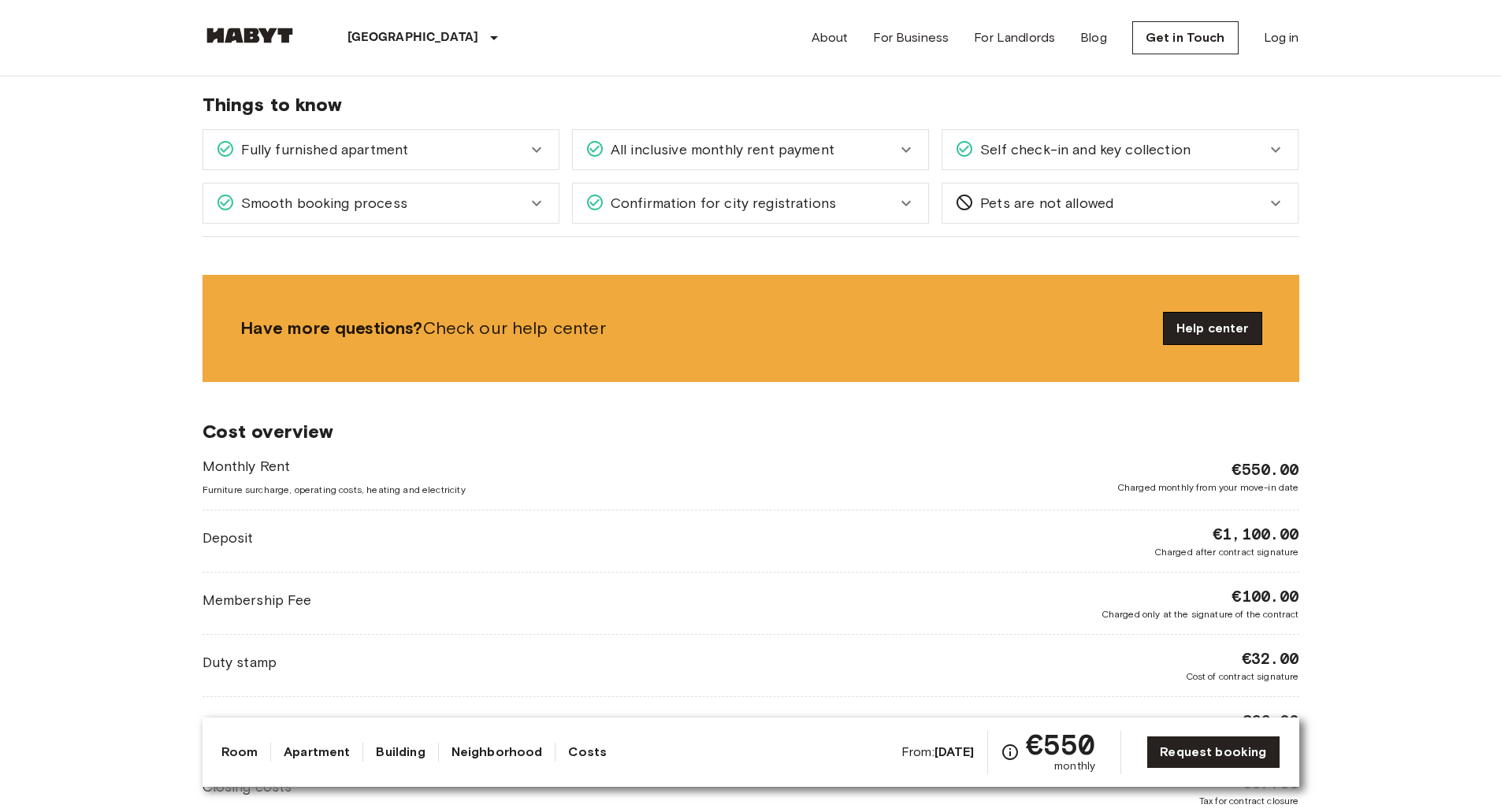
click at [1223, 329] on link "Help center" at bounding box center [1213, 328] width 98 height 31
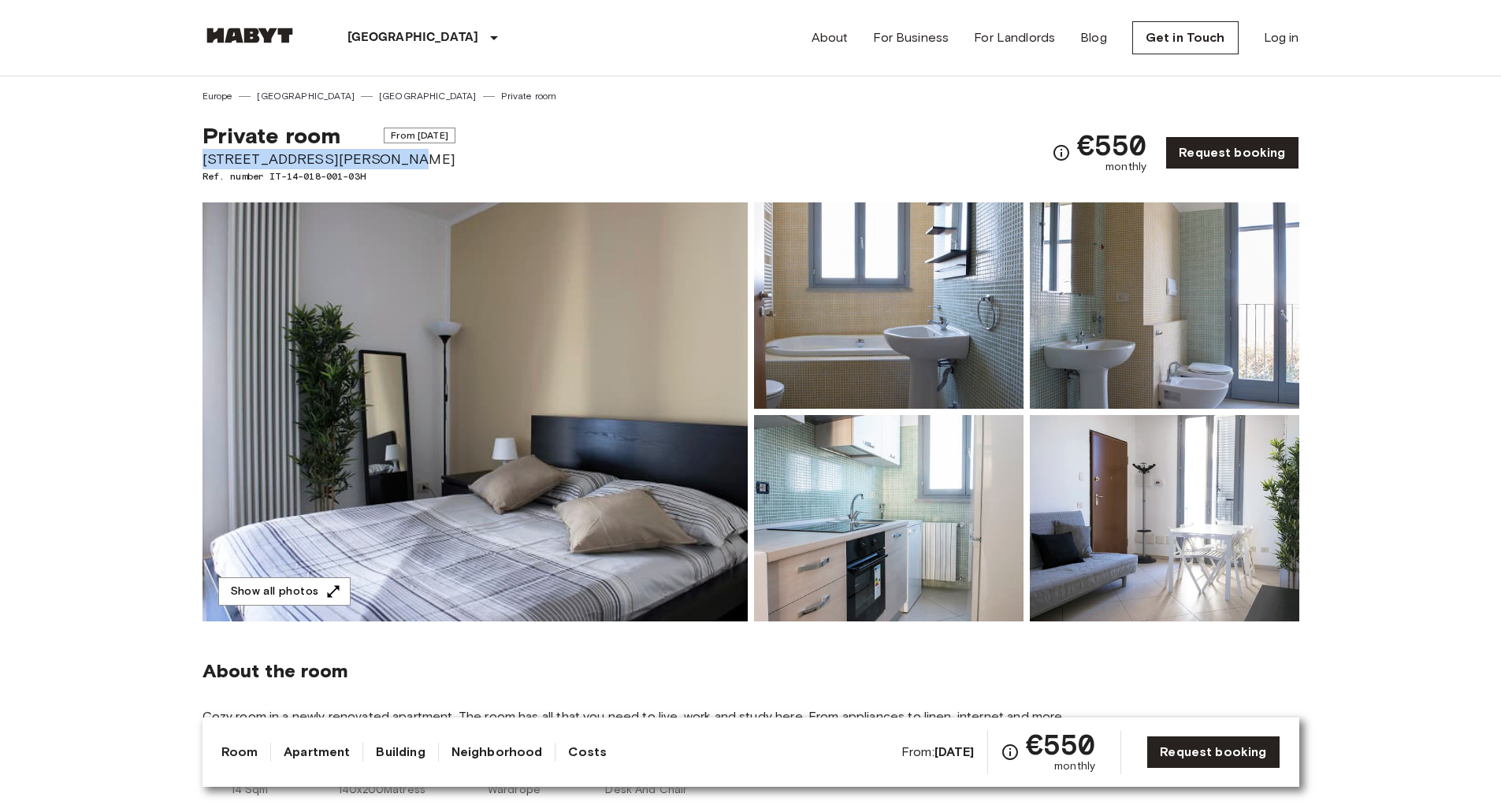
drag, startPoint x: 398, startPoint y: 157, endPoint x: 191, endPoint y: 156, distance: 207.0
drag, startPoint x: 374, startPoint y: 177, endPoint x: 272, endPoint y: 178, distance: 102.0
click at [272, 178] on span "Ref. number IT-14-018-001-03H" at bounding box center [329, 176] width 253 height 14
copy span "IT-14-018-001-03H"
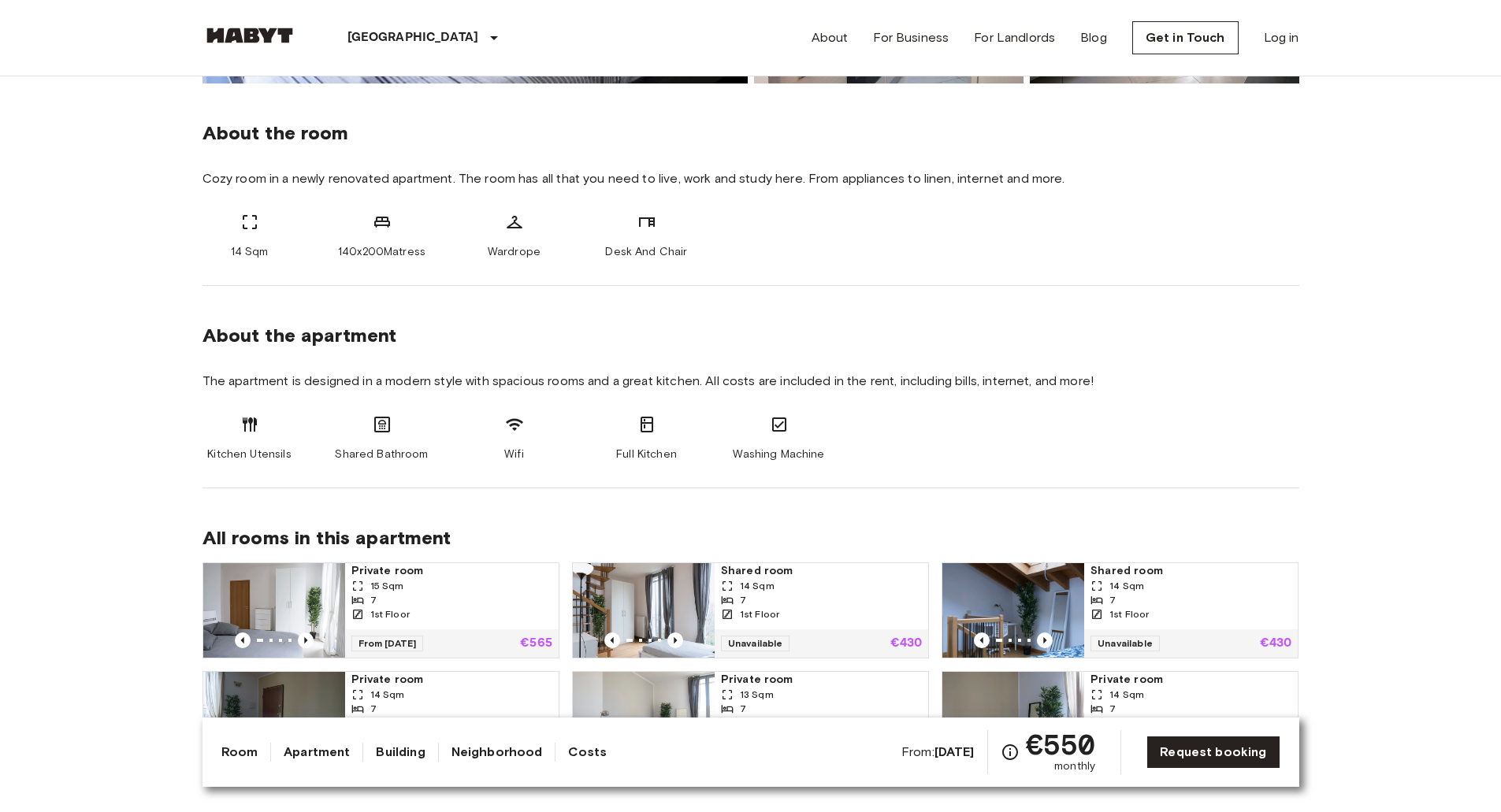
drag, startPoint x: 901, startPoint y: 139, endPoint x: 894, endPoint y: 299, distance: 160.2
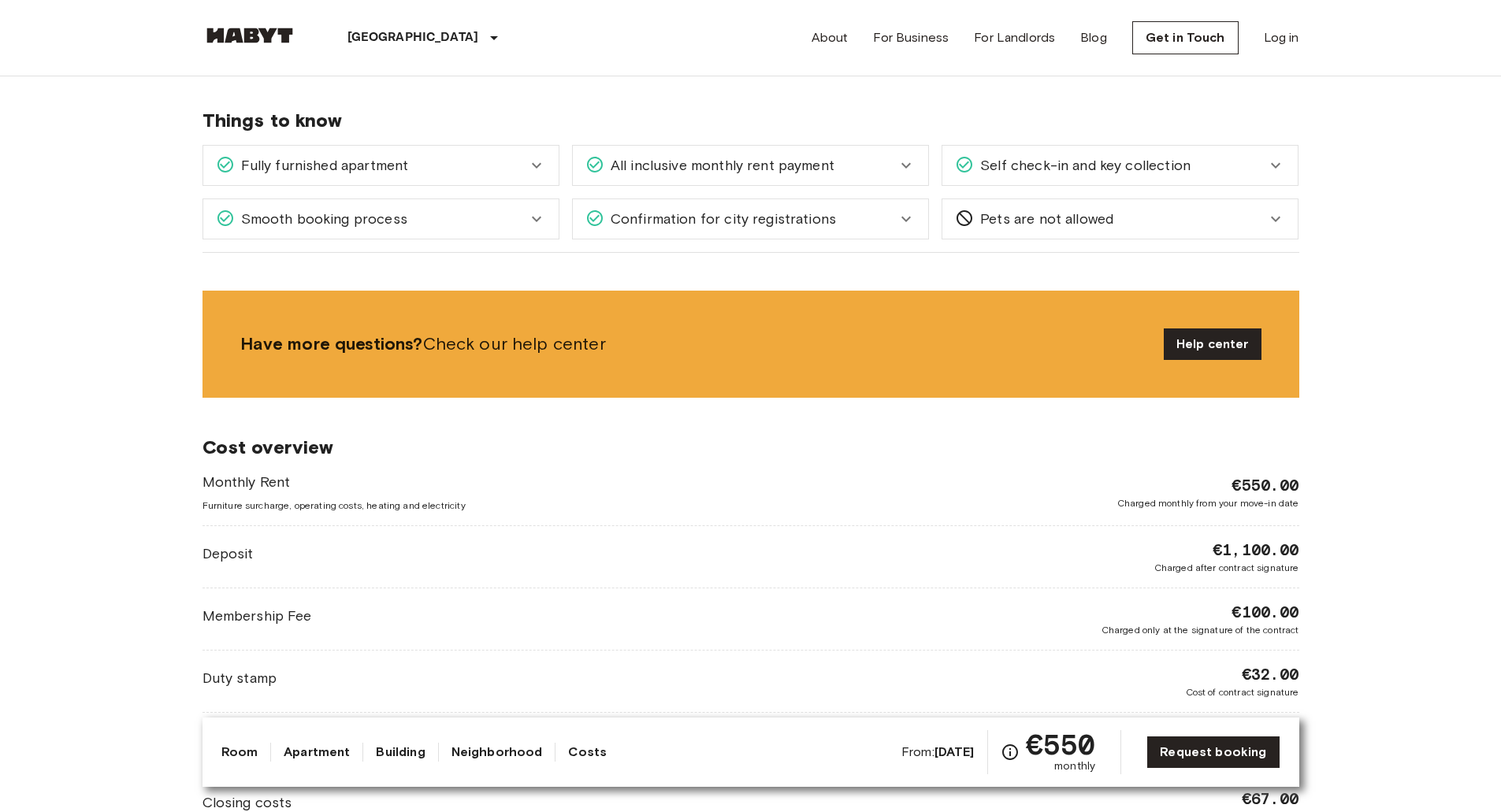
drag, startPoint x: 1359, startPoint y: 389, endPoint x: 1340, endPoint y: 528, distance: 140.3
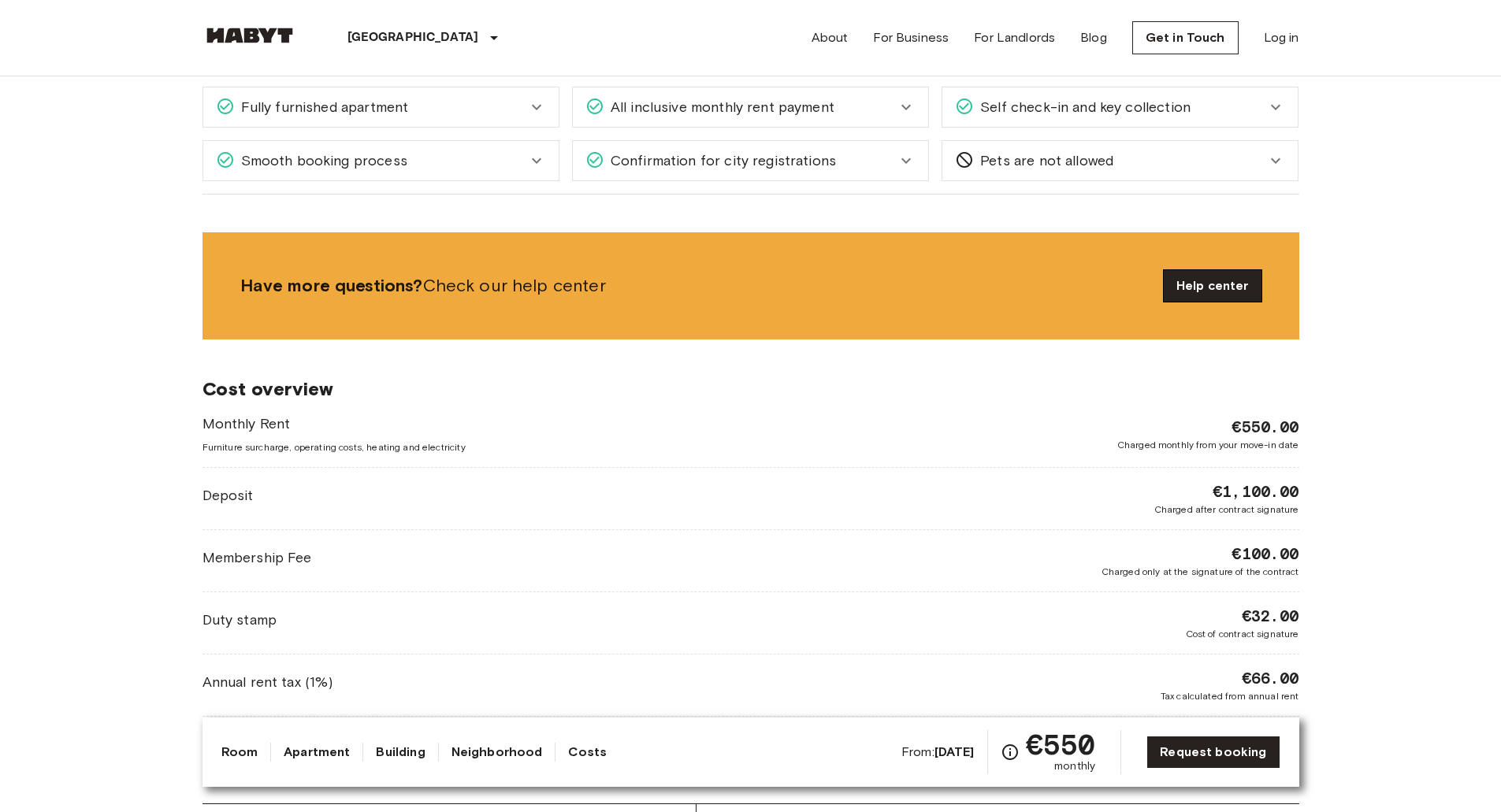
click at [1224, 282] on link "Help center" at bounding box center [1213, 286] width 98 height 31
